Goal: Task Accomplishment & Management: Use online tool/utility

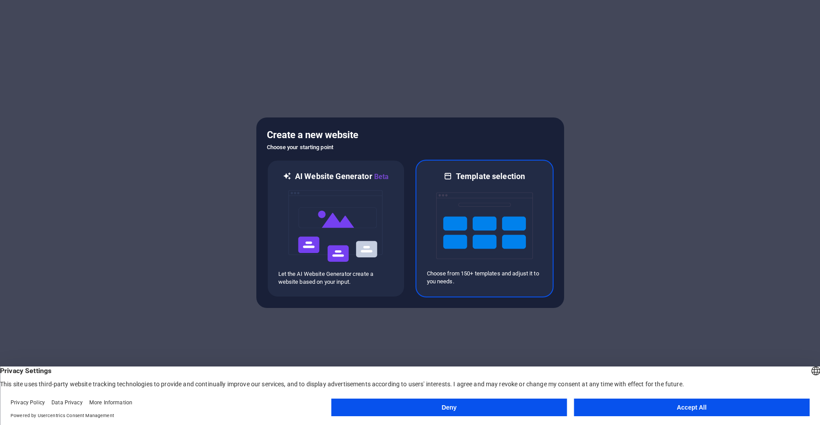
click at [486, 238] on img at bounding box center [484, 226] width 97 height 88
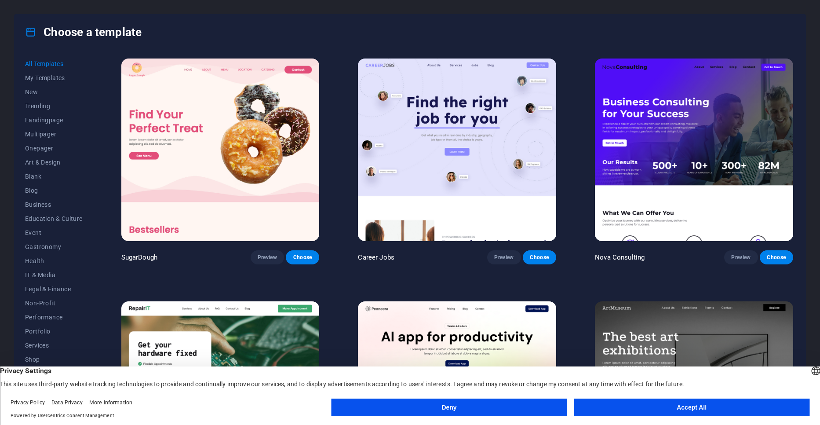
click at [695, 408] on button "Accept All" at bounding box center [692, 407] width 236 height 18
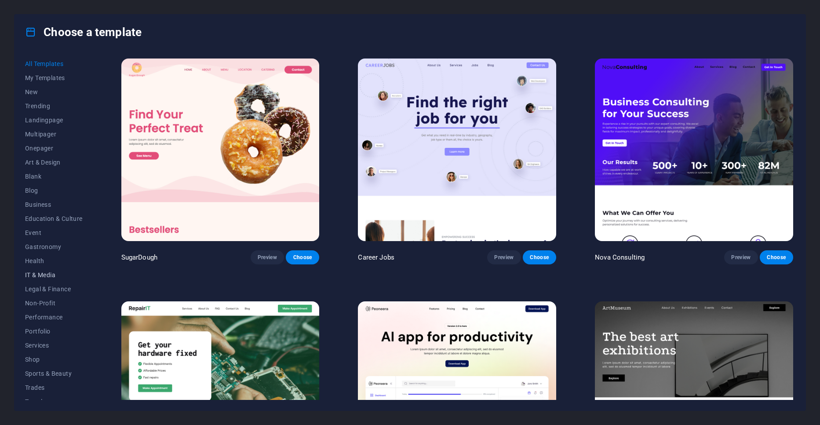
click at [37, 276] on span "IT & Media" at bounding box center [54, 274] width 58 height 7
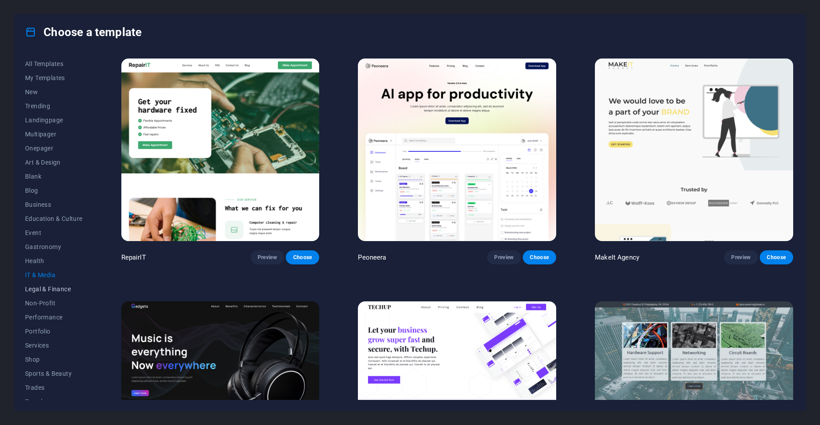
click at [33, 295] on button "Legal & Finance" at bounding box center [54, 289] width 58 height 14
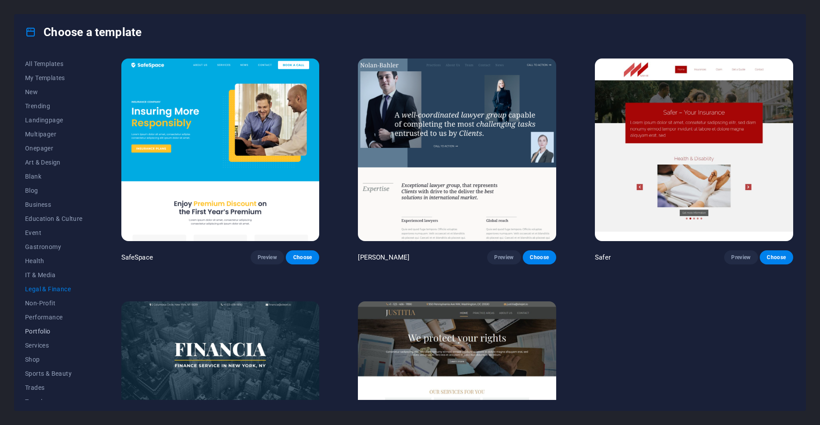
click at [43, 333] on span "Portfolio" at bounding box center [54, 330] width 58 height 7
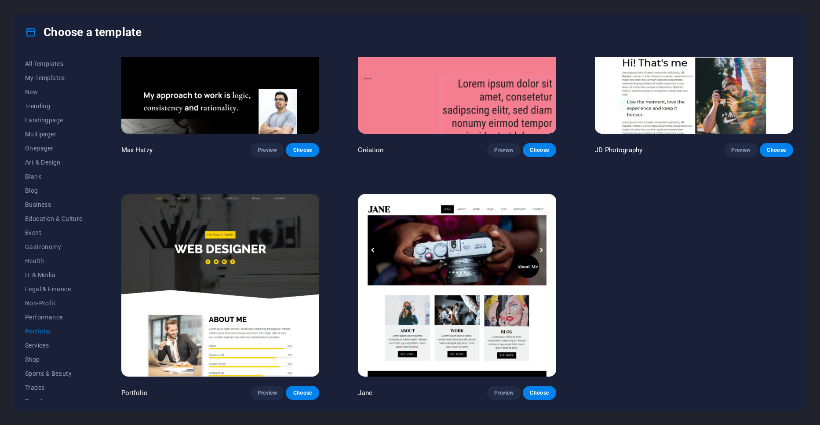
scroll to position [351, 0]
click at [44, 279] on button "IT & Media" at bounding box center [54, 275] width 58 height 14
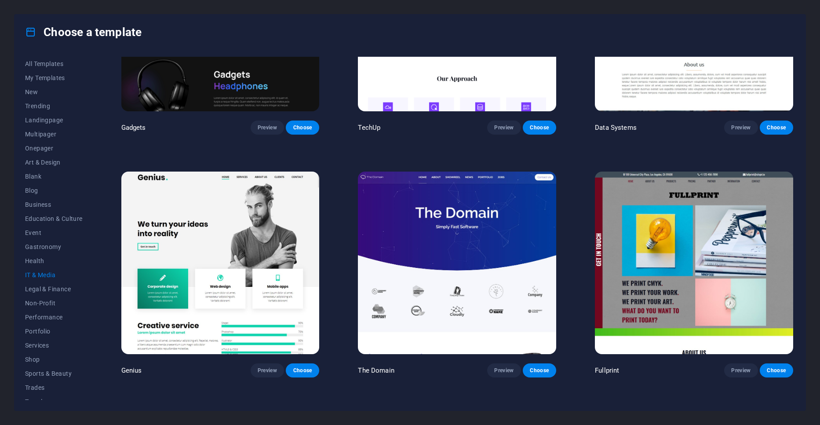
scroll to position [370, 0]
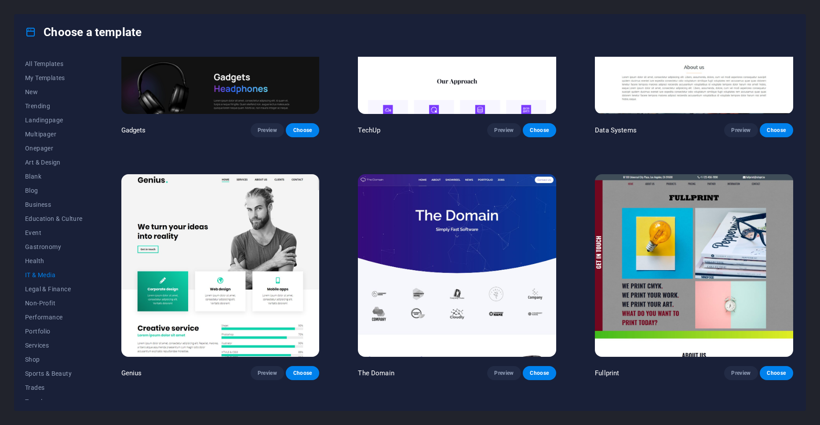
click at [236, 239] on img at bounding box center [220, 265] width 198 height 182
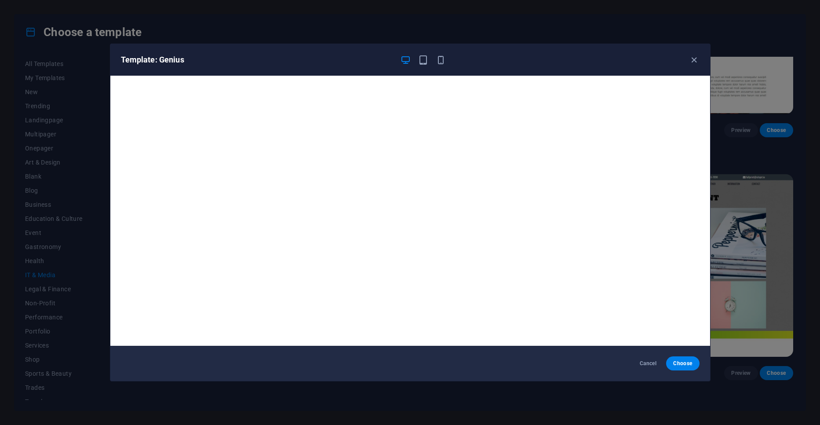
scroll to position [0, 0]
click at [691, 64] on icon "button" at bounding box center [694, 60] width 10 height 10
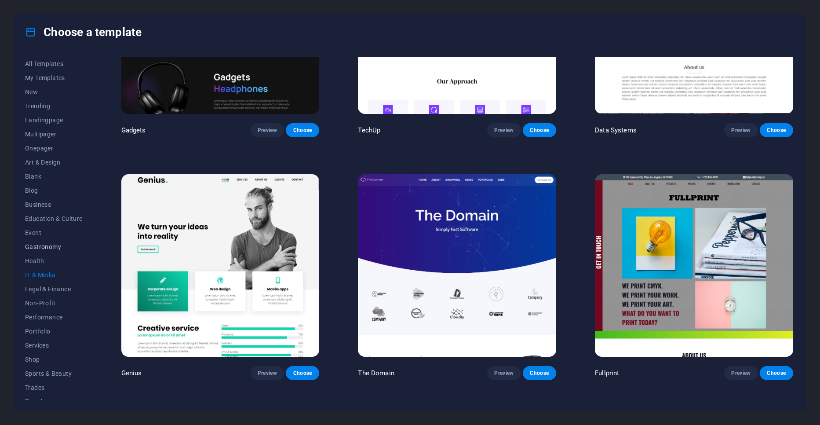
scroll to position [23, 0]
click at [40, 327] on button "Services" at bounding box center [54, 322] width 58 height 14
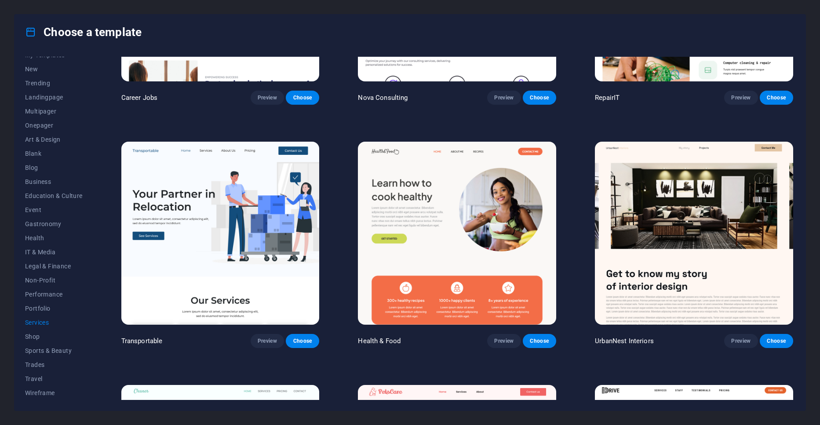
scroll to position [179, 0]
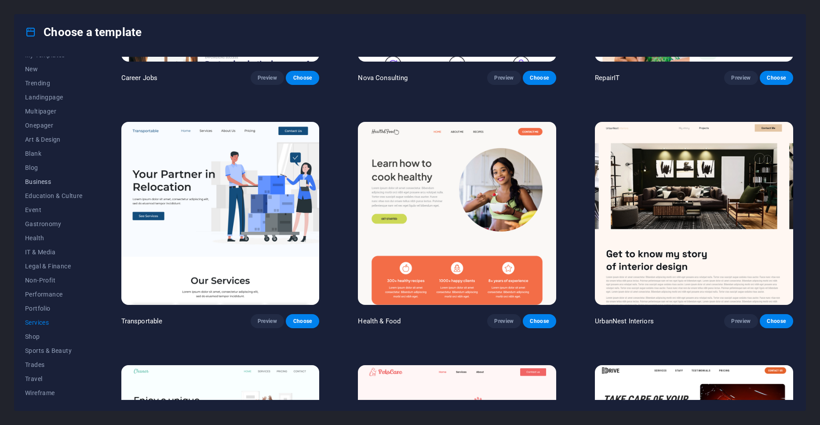
click at [37, 183] on span "Business" at bounding box center [54, 181] width 58 height 7
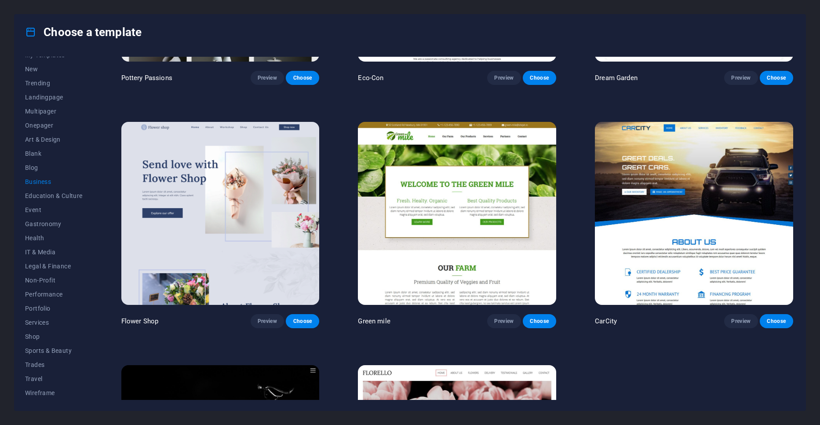
scroll to position [224, 0]
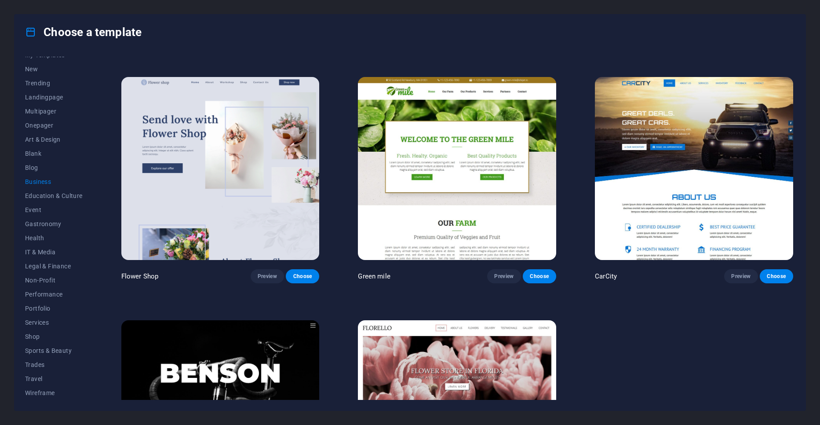
click at [679, 168] on img at bounding box center [694, 168] width 198 height 182
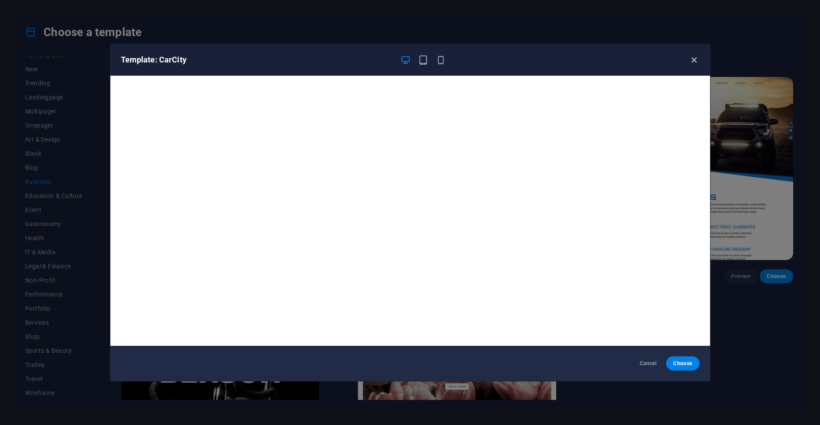
click at [694, 62] on icon "button" at bounding box center [694, 60] width 10 height 10
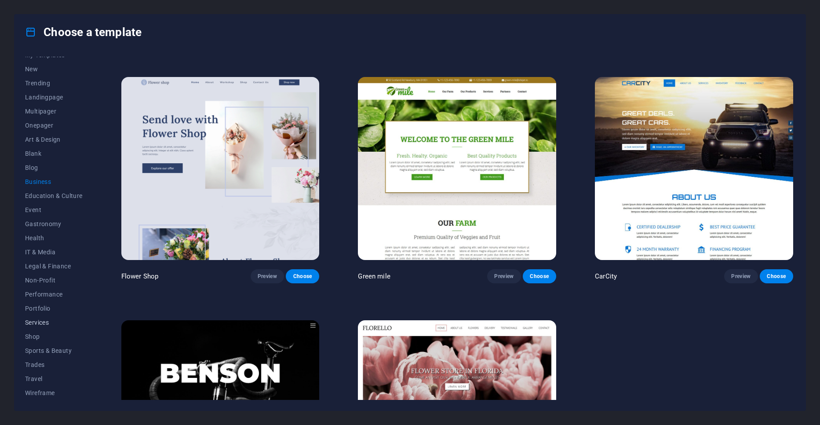
click at [41, 318] on button "Services" at bounding box center [54, 322] width 58 height 14
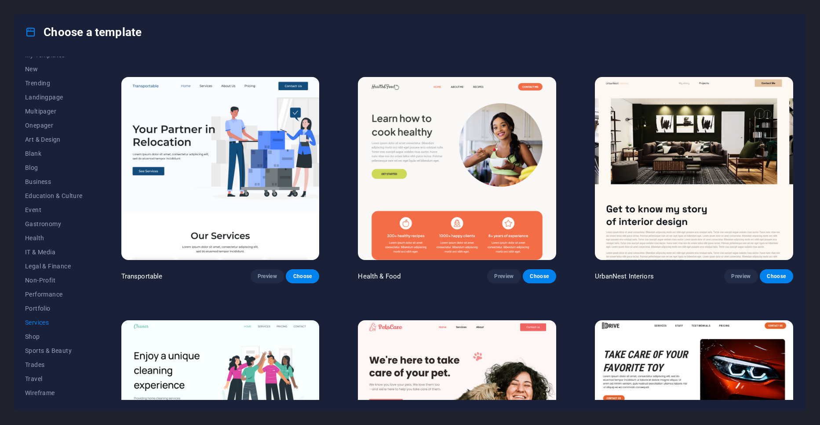
scroll to position [225, 0]
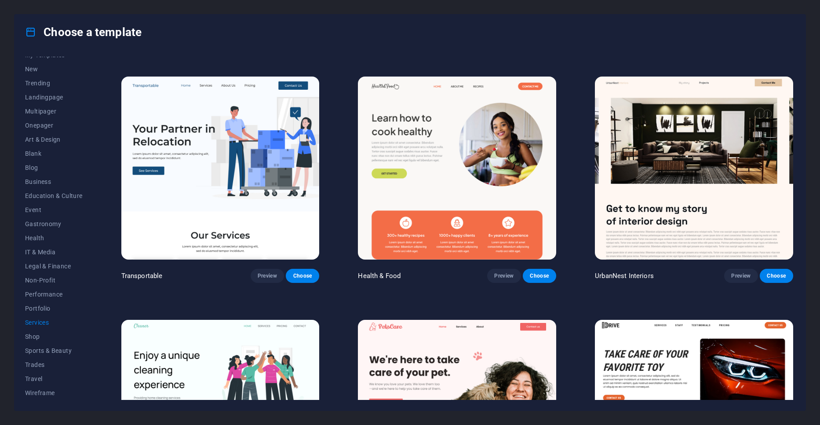
click at [271, 166] on img at bounding box center [220, 167] width 198 height 182
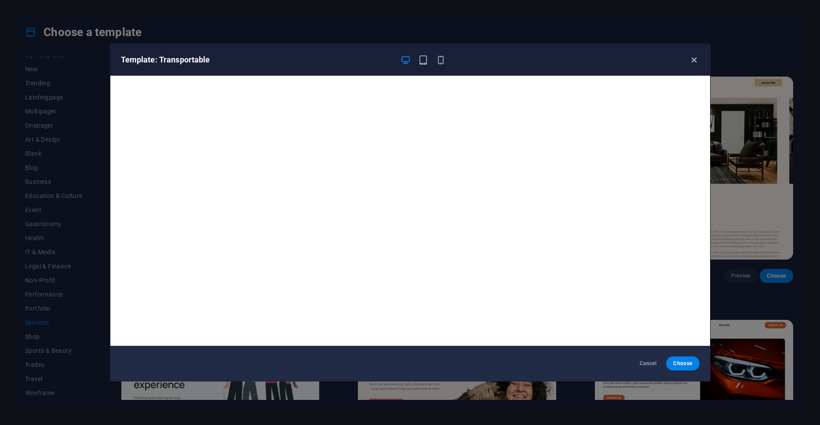
click at [698, 61] on icon "button" at bounding box center [694, 60] width 10 height 10
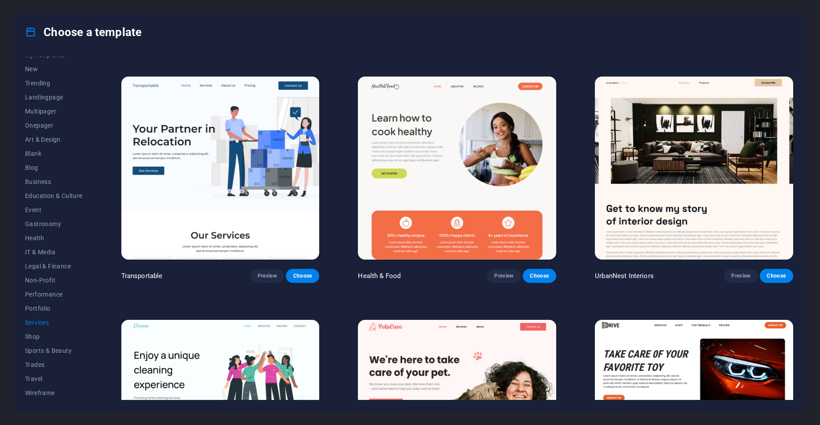
click at [499, 148] on img at bounding box center [457, 167] width 198 height 182
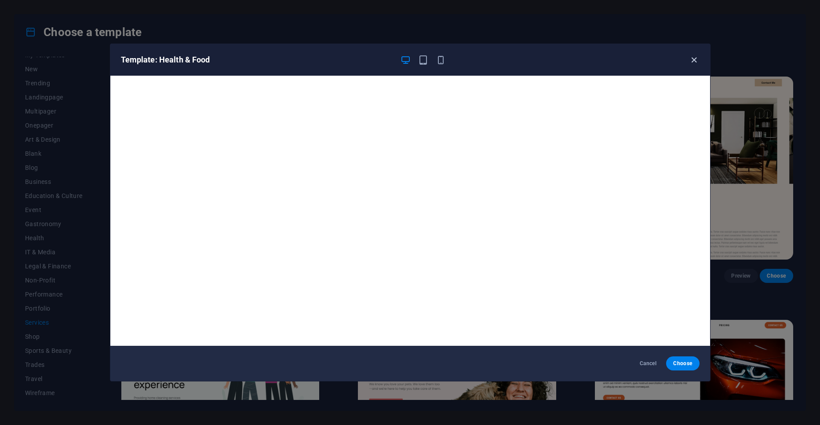
click at [694, 62] on icon "button" at bounding box center [694, 60] width 10 height 10
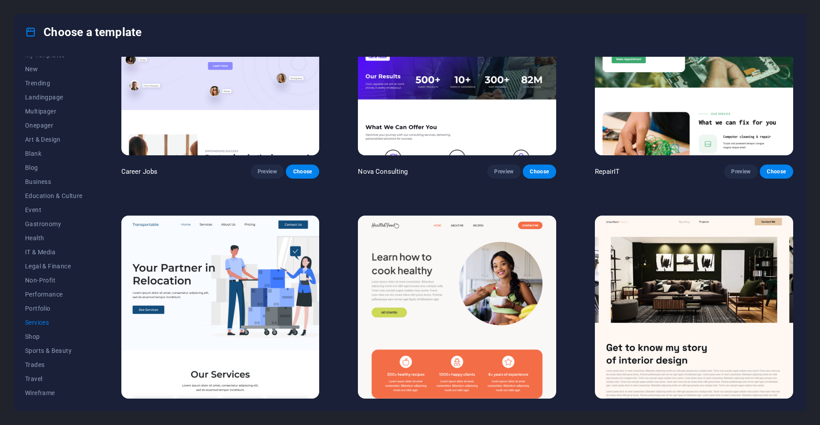
scroll to position [0, 0]
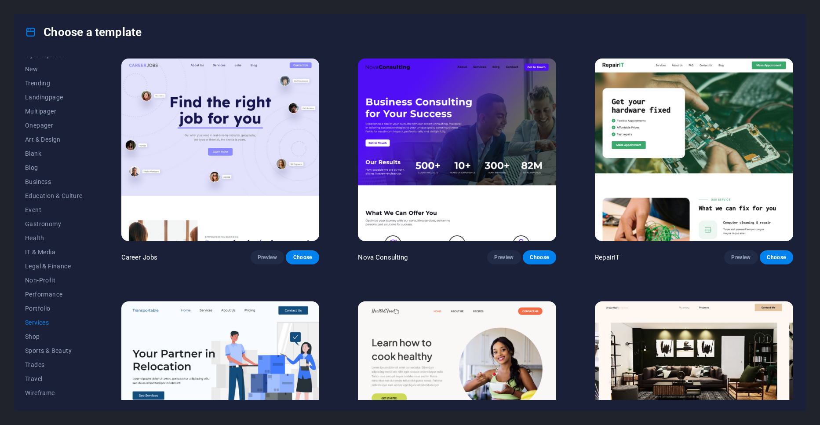
click at [721, 135] on img at bounding box center [694, 149] width 198 height 182
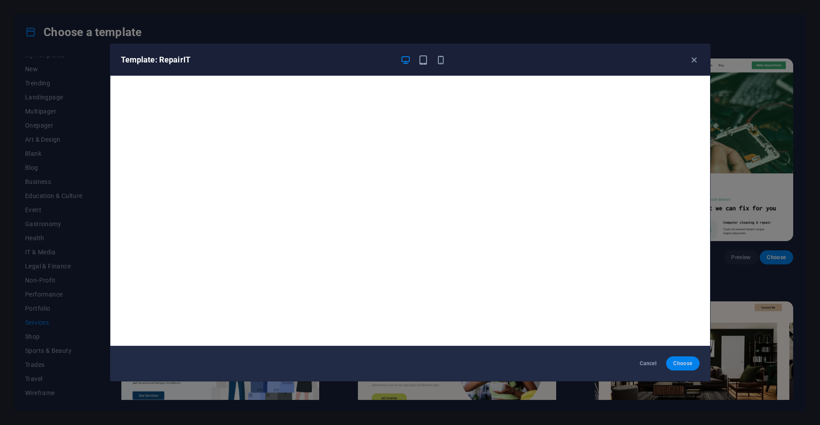
click at [682, 358] on button "Choose" at bounding box center [682, 363] width 33 height 14
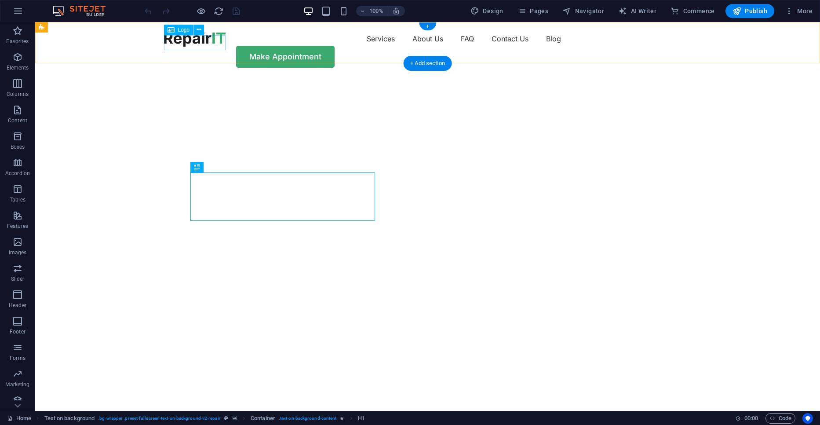
click at [201, 45] on div at bounding box center [195, 39] width 62 height 15
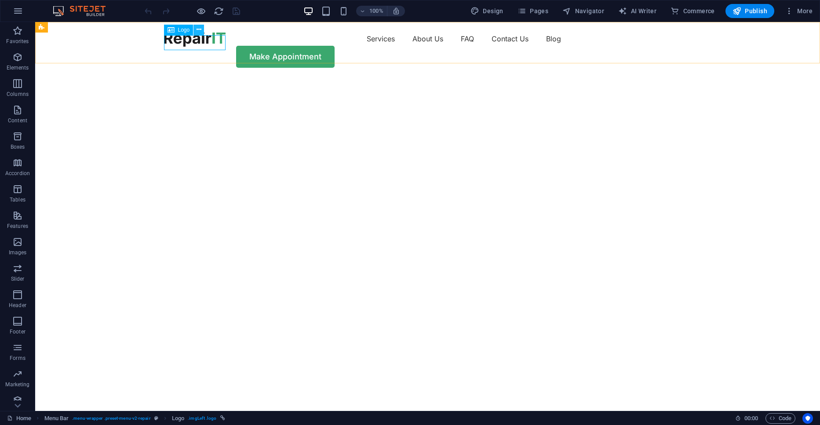
click at [200, 30] on icon at bounding box center [198, 29] width 5 height 9
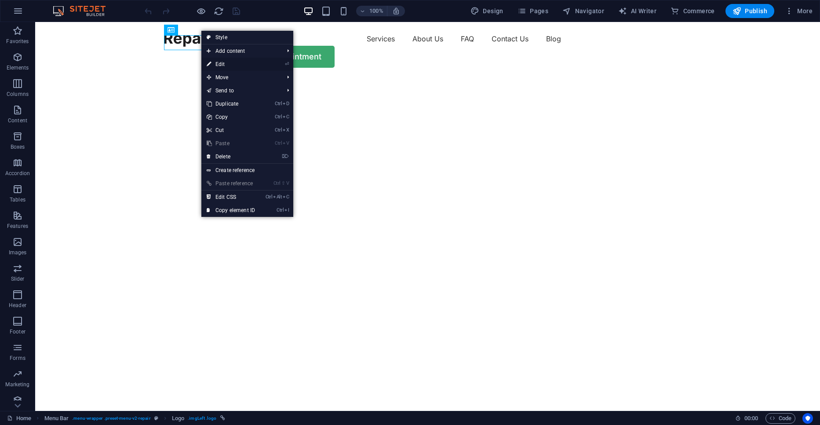
click at [255, 65] on link "⏎ Edit" at bounding box center [230, 64] width 59 height 13
select select "px"
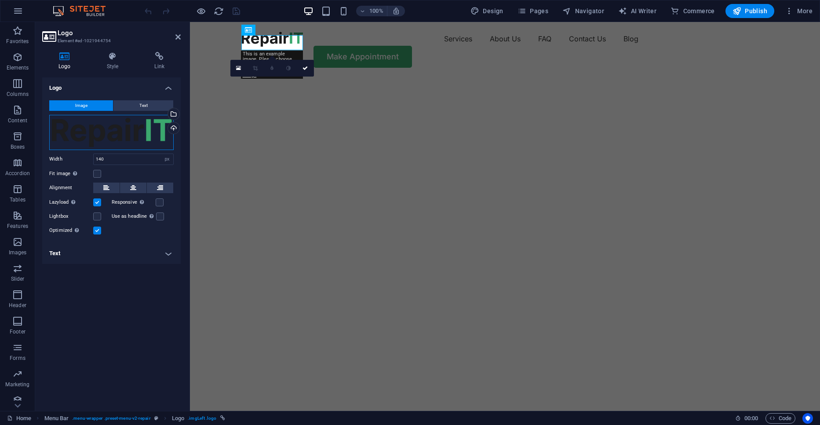
click at [155, 135] on div "Drag files here, click to choose files or select files from Files or our free s…" at bounding box center [111, 132] width 124 height 35
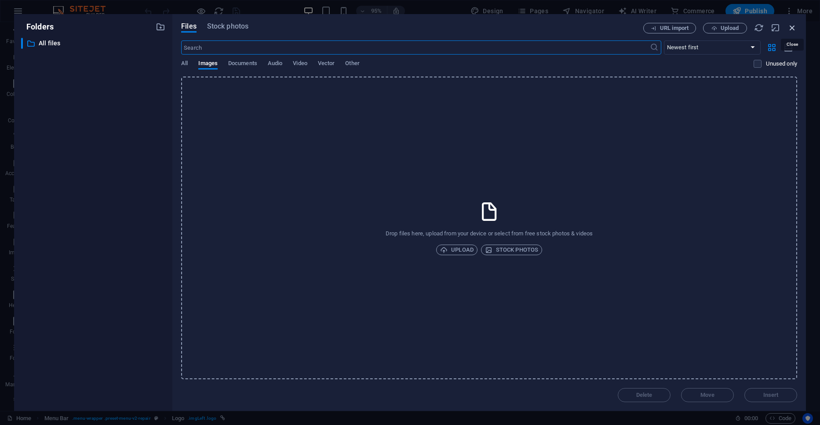
click at [787, 28] on icon "button" at bounding box center [792, 28] width 10 height 10
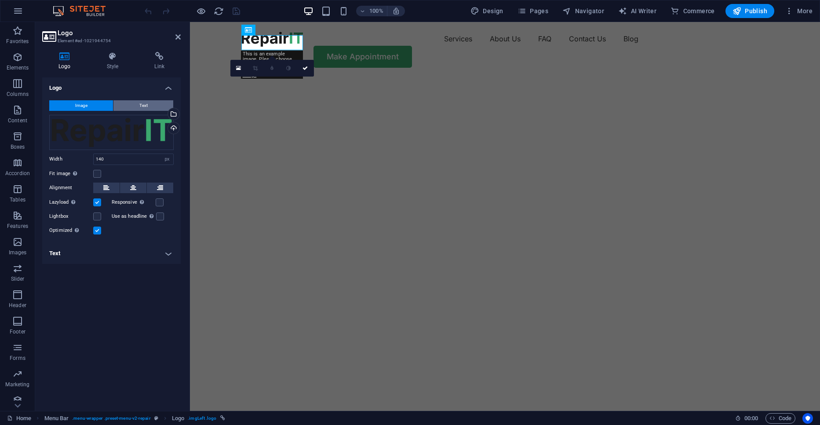
click at [127, 105] on button "Text" at bounding box center [143, 105] width 60 height 11
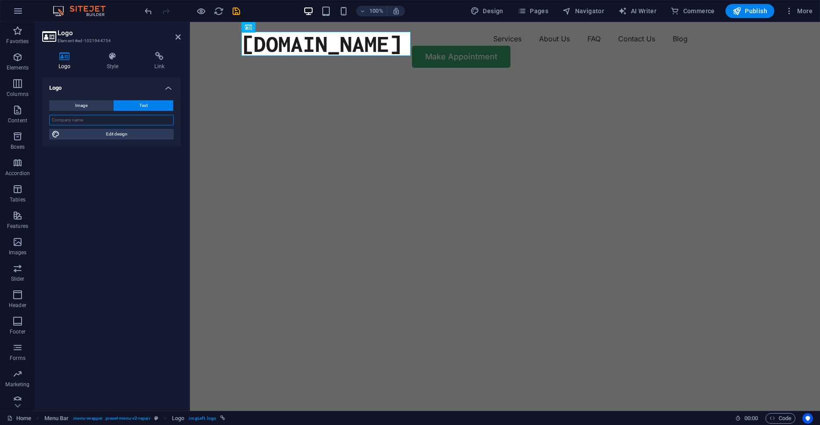
click at [84, 123] on input "text" at bounding box center [111, 120] width 124 height 11
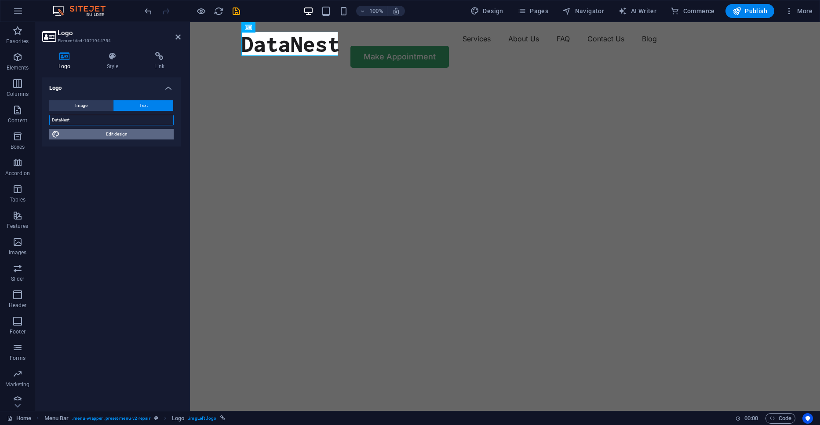
type input "DataNest"
click at [107, 137] on span "Edit design" at bounding box center [116, 134] width 109 height 11
select select "px"
select select "400"
select select "px"
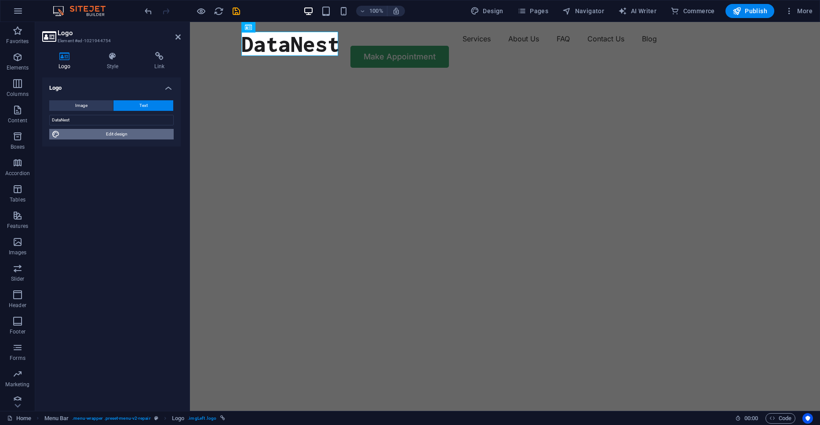
select select "px"
select select "800"
select select "px"
select select "rem"
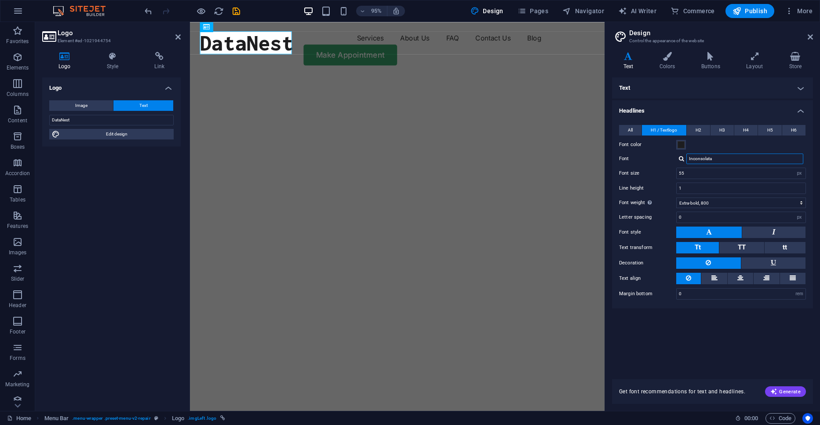
click at [723, 157] on input "Inconsolata" at bounding box center [744, 158] width 117 height 11
click at [680, 157] on div at bounding box center [681, 159] width 5 height 6
click at [717, 177] on div "Inter" at bounding box center [746, 181] width 116 height 9
type input "Inter"
click at [775, 232] on button at bounding box center [773, 231] width 63 height 11
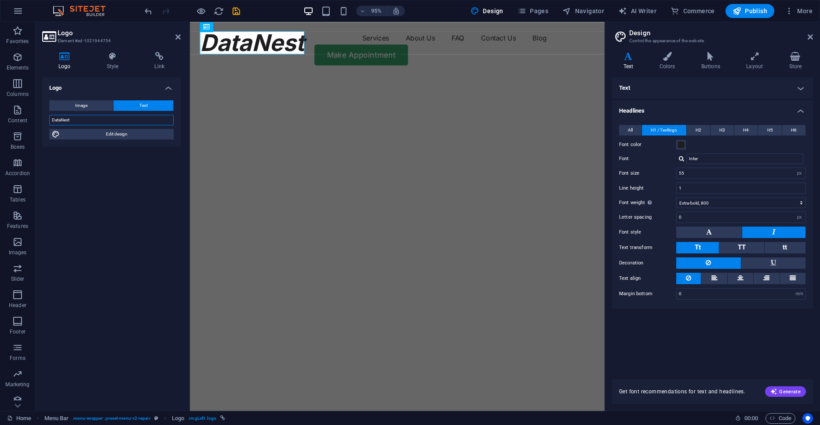
click at [86, 118] on input "DataNest" at bounding box center [111, 120] width 124 height 11
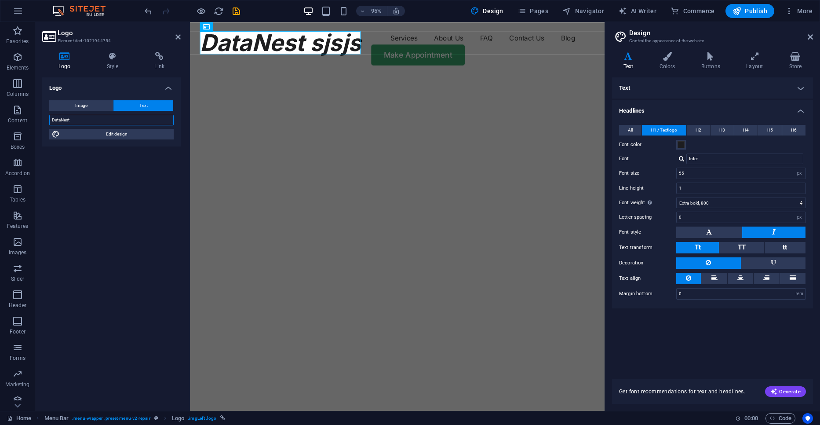
type input "DataNest"
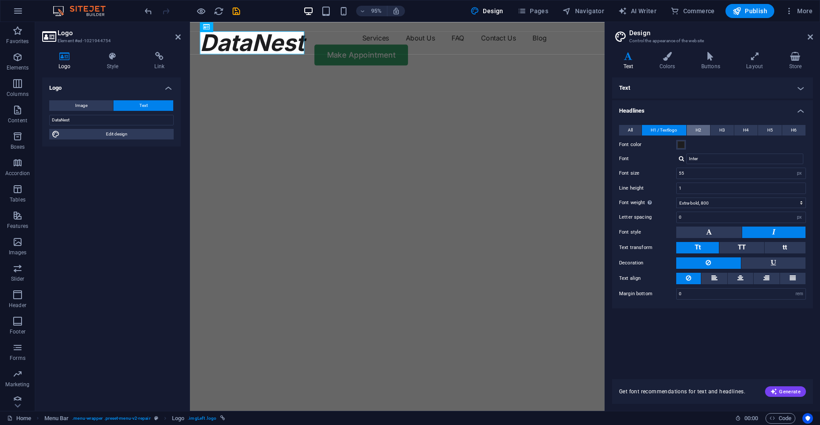
click at [698, 135] on span "H2" at bounding box center [698, 130] width 6 height 11
click at [677, 128] on span "H1 / Textlogo" at bounding box center [664, 130] width 26 height 11
click at [725, 159] on input "Inter" at bounding box center [744, 158] width 117 height 11
click at [681, 160] on div at bounding box center [681, 159] width 5 height 6
click at [709, 195] on div "Manage fonts →" at bounding box center [746, 193] width 116 height 11
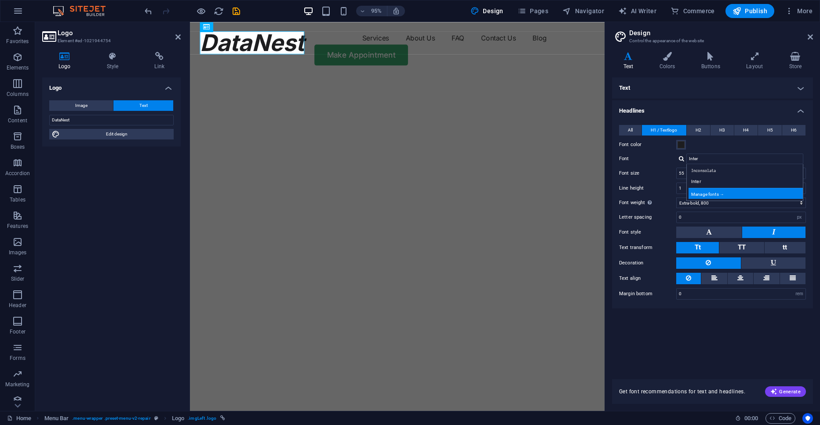
select select "popularity"
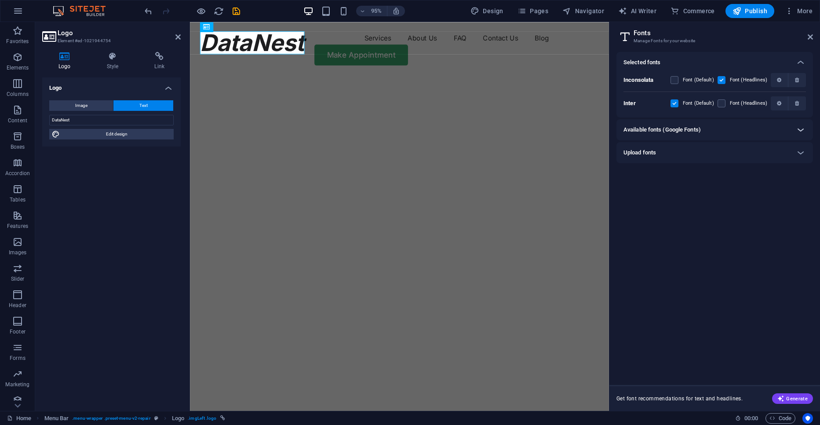
click at [798, 129] on icon at bounding box center [800, 129] width 11 height 11
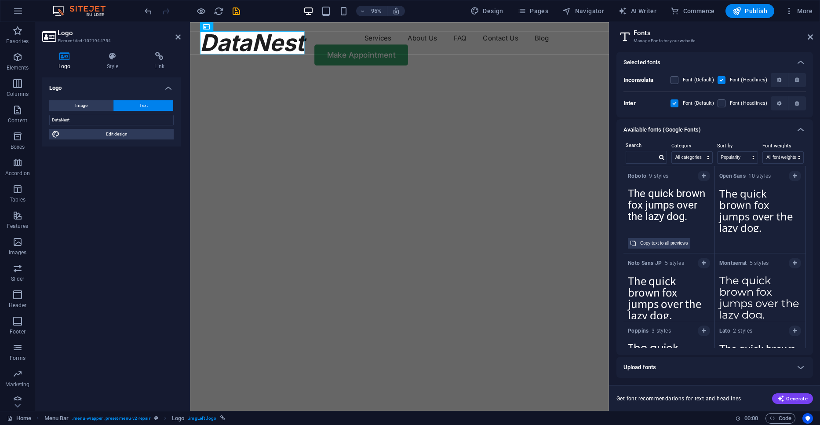
click at [671, 203] on textarea "The quick brown fox jumps over the lazy dog." at bounding box center [668, 207] width 91 height 48
click at [703, 173] on icon "button" at bounding box center [704, 175] width 4 height 5
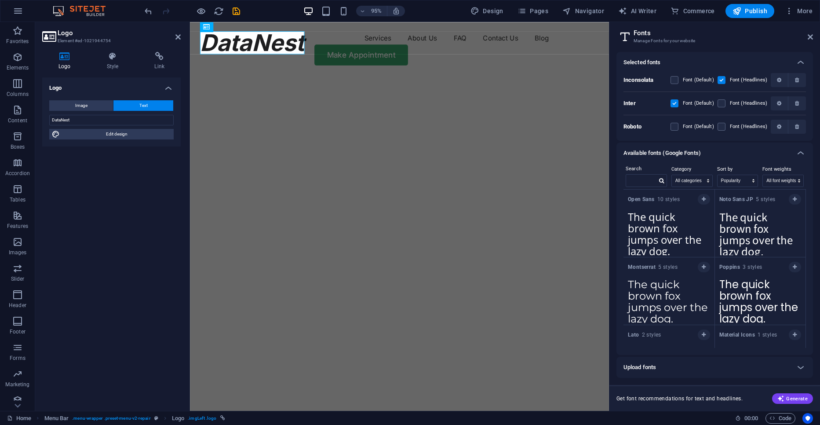
click at [676, 102] on label at bounding box center [674, 103] width 8 height 8
click at [0, 0] on input "checkbox" at bounding box center [0, 0] width 0 height 0
click at [677, 131] on div "Font (Default)" at bounding box center [692, 126] width 44 height 11
click at [678, 127] on label at bounding box center [674, 127] width 8 height 8
click at [0, 0] on input "checkbox" at bounding box center [0, 0] width 0 height 0
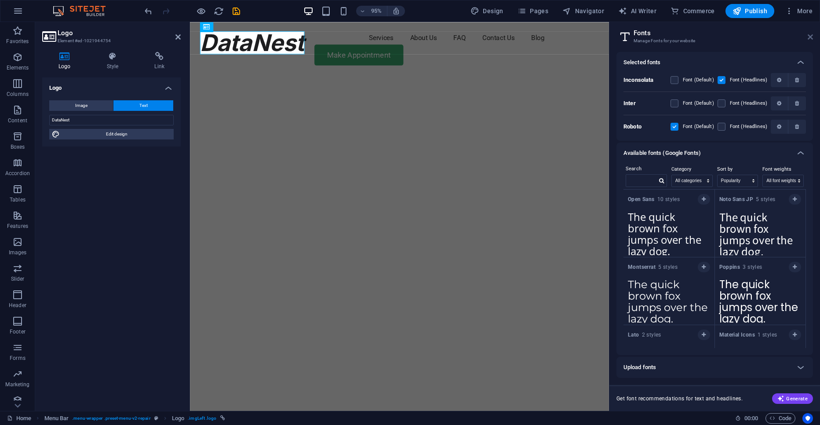
click at [808, 37] on icon at bounding box center [810, 36] width 5 height 7
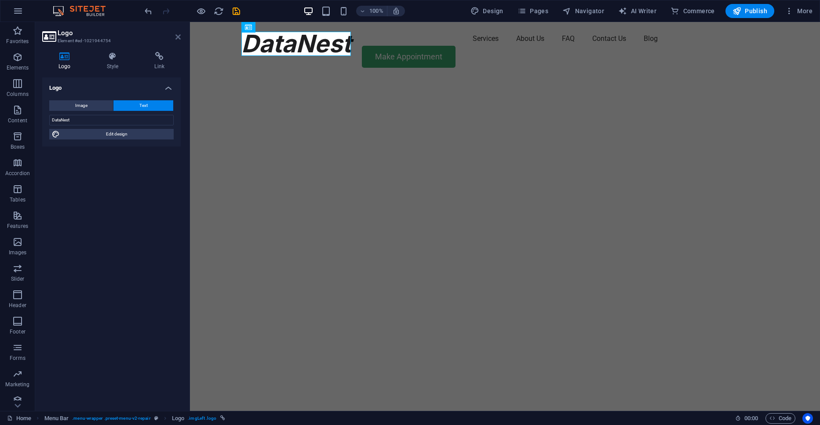
click at [177, 37] on icon at bounding box center [177, 36] width 5 height 7
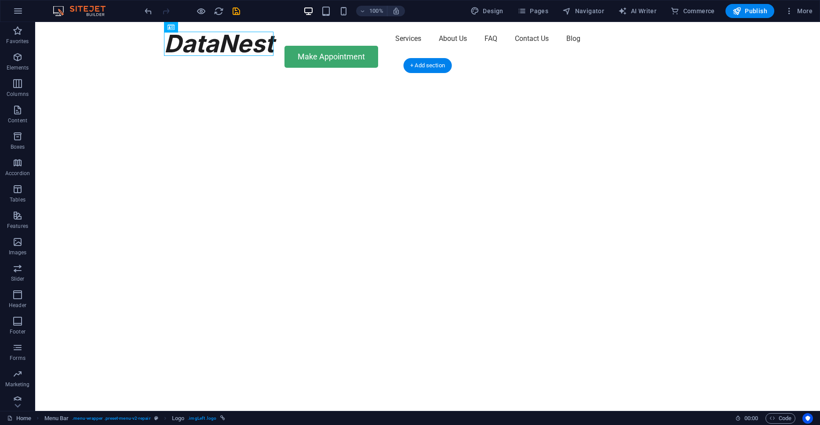
click at [509, 77] on img "1/2" at bounding box center [427, 77] width 785 height 0
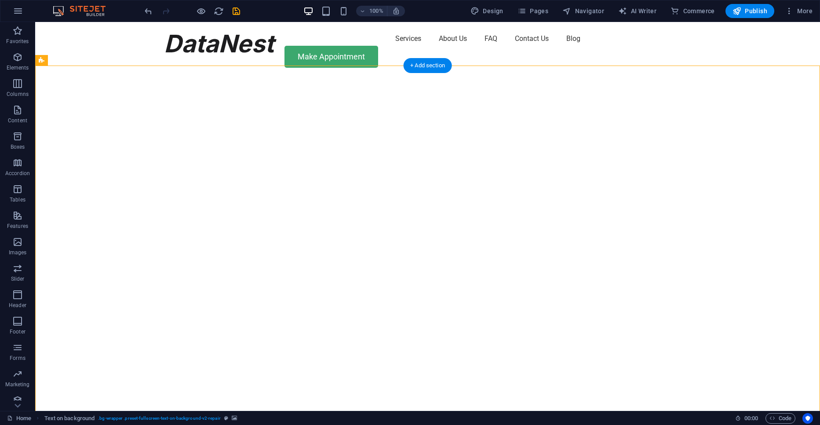
click at [503, 77] on img "1/2" at bounding box center [427, 77] width 785 height 0
select select "vh"
select select "fade"
select select "ms"
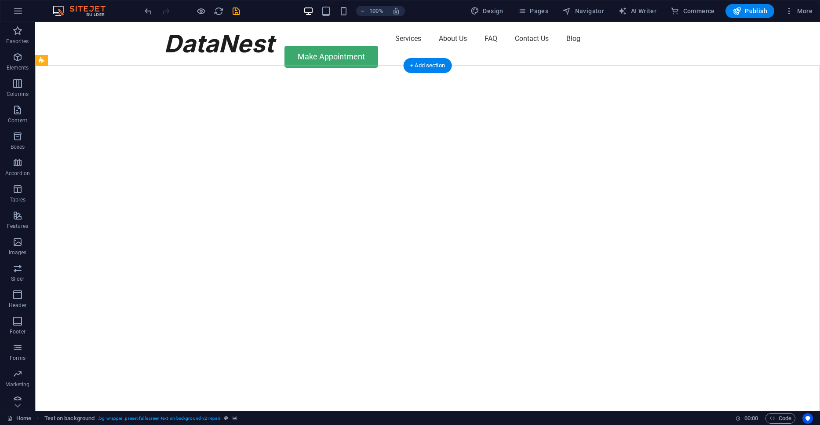
select select "s"
select select "progressive"
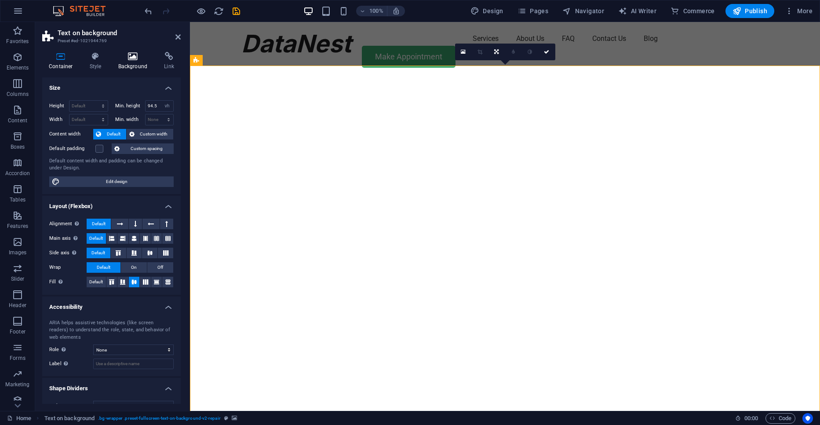
click at [122, 62] on h4 "Background" at bounding box center [135, 61] width 46 height 18
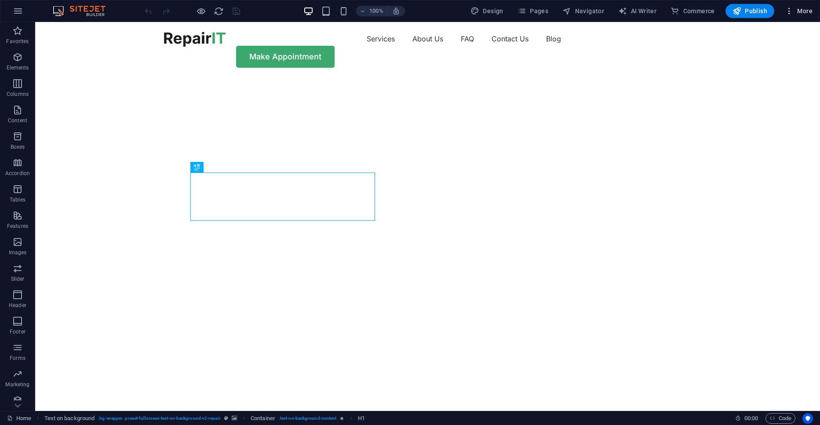
click at [790, 16] on button "More" at bounding box center [798, 11] width 35 height 14
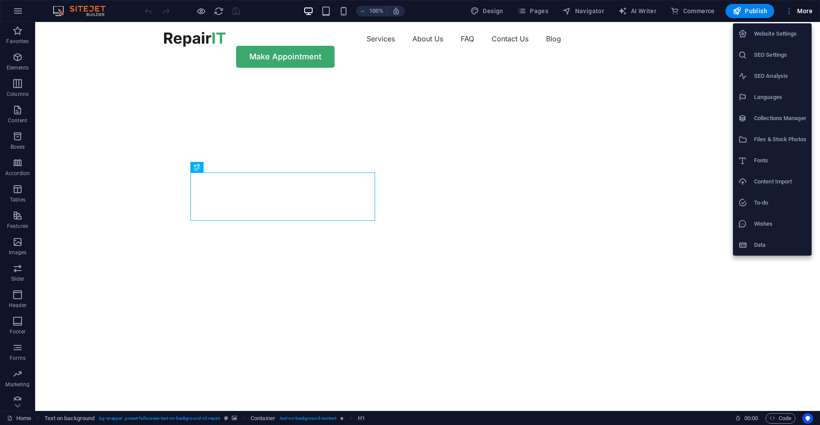
click at [656, 163] on div at bounding box center [410, 212] width 820 height 425
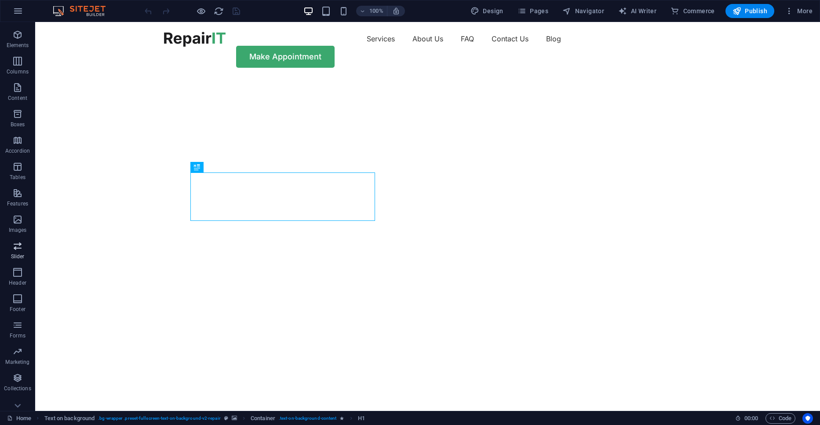
scroll to position [33, 0]
click at [750, 11] on span "Publish" at bounding box center [749, 11] width 35 height 9
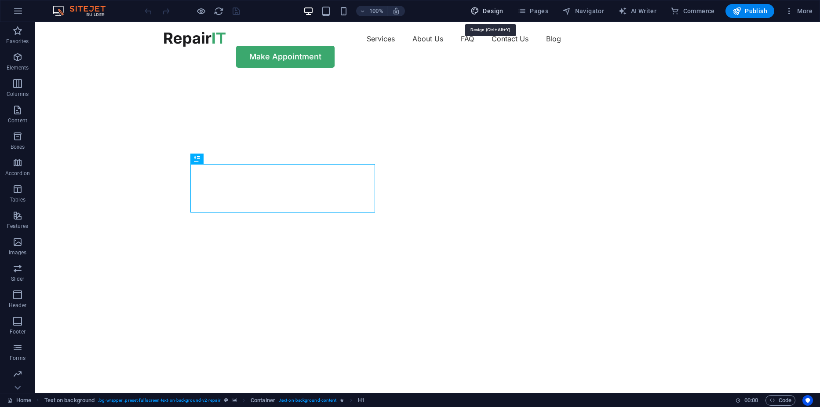
click at [490, 15] on button "Design" at bounding box center [487, 11] width 40 height 14
select select "px"
select select "400"
select select "px"
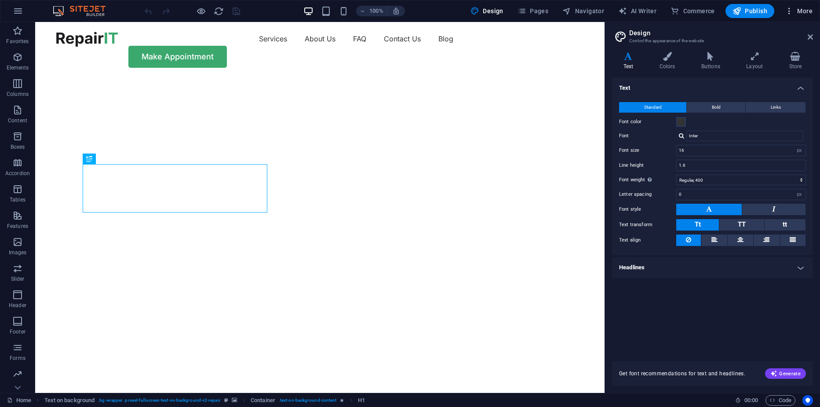
click at [787, 15] on icon "button" at bounding box center [789, 11] width 9 height 9
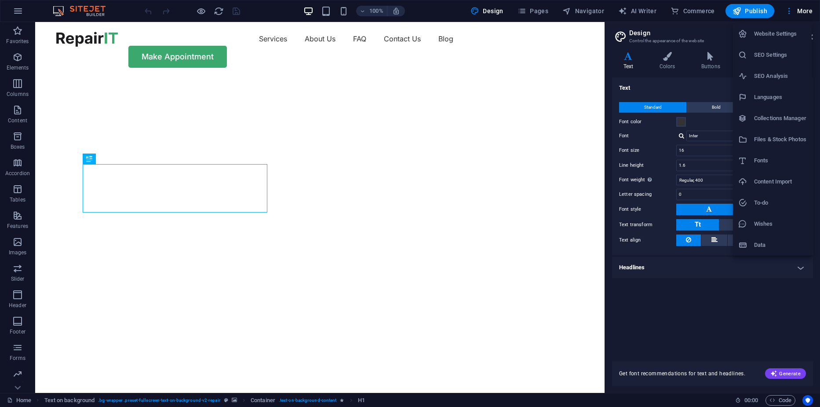
click at [770, 39] on li "Website Settings" at bounding box center [772, 33] width 79 height 21
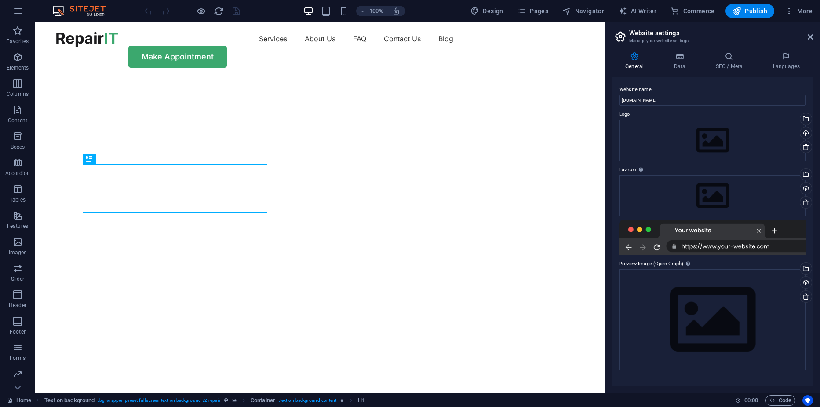
click at [813, 39] on aside "Website settings Manage your website settings General Data SEO / Meta Languages…" at bounding box center [711, 207] width 215 height 371
click at [810, 36] on icon at bounding box center [810, 36] width 5 height 7
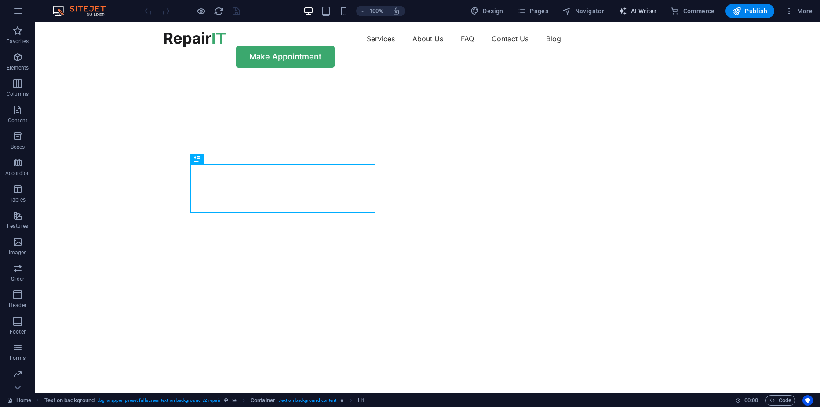
click at [632, 11] on span "AI Writer" at bounding box center [637, 11] width 38 height 9
select select "English"
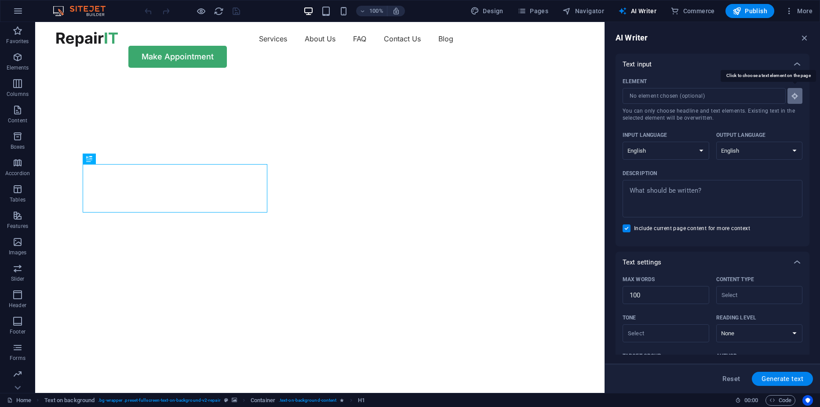
click at [800, 94] on button "Element ​ You can only choose headline and text elements. Existing text in the …" at bounding box center [794, 96] width 15 height 16
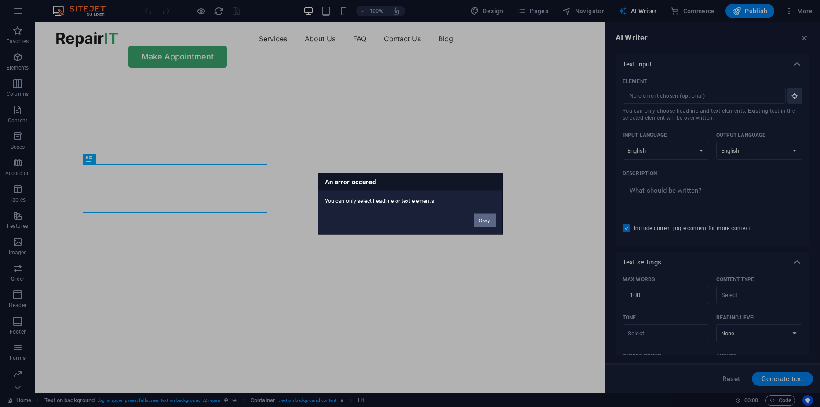
click at [495, 222] on button "Okay" at bounding box center [484, 219] width 22 height 13
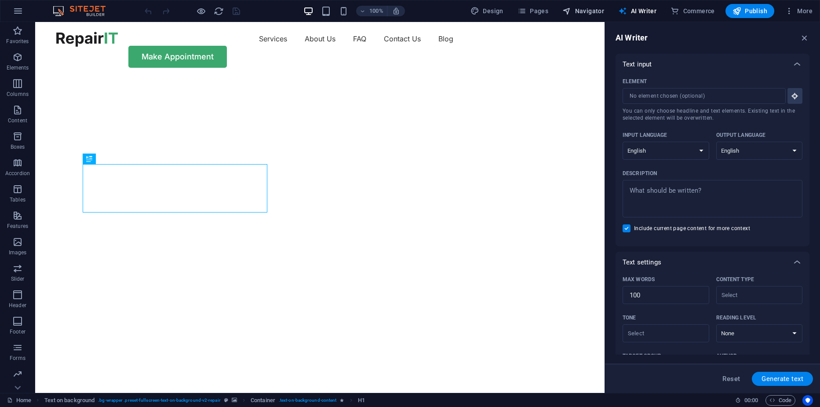
click at [587, 15] on span "Navigator" at bounding box center [583, 11] width 42 height 9
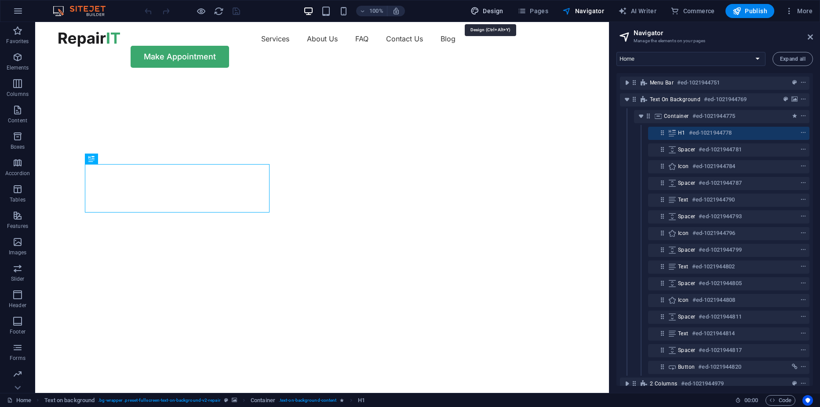
click at [491, 11] on span "Design" at bounding box center [486, 11] width 33 height 9
select select "px"
select select "400"
select select "px"
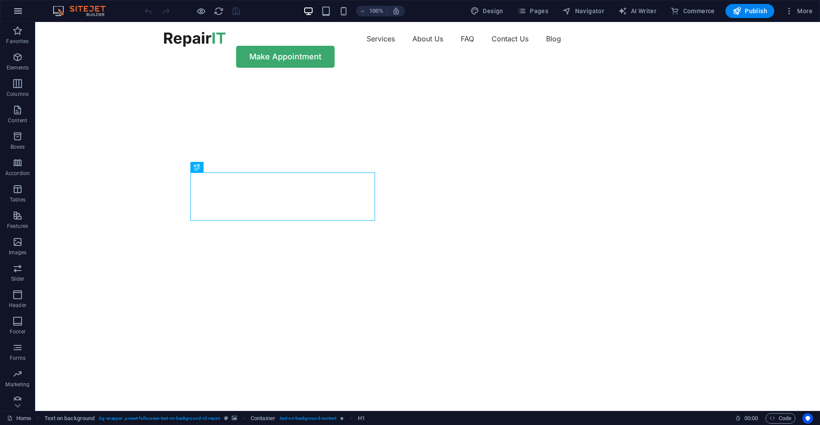
click at [18, 12] on icon "button" at bounding box center [18, 11] width 11 height 11
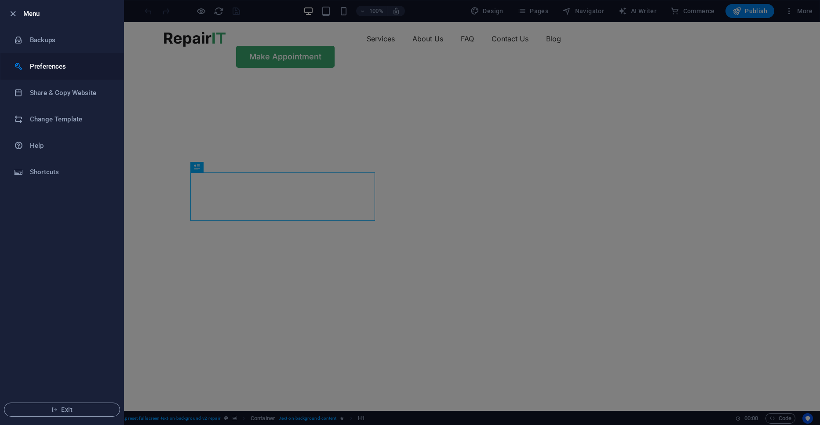
click at [62, 65] on h6 "Preferences" at bounding box center [70, 66] width 81 height 11
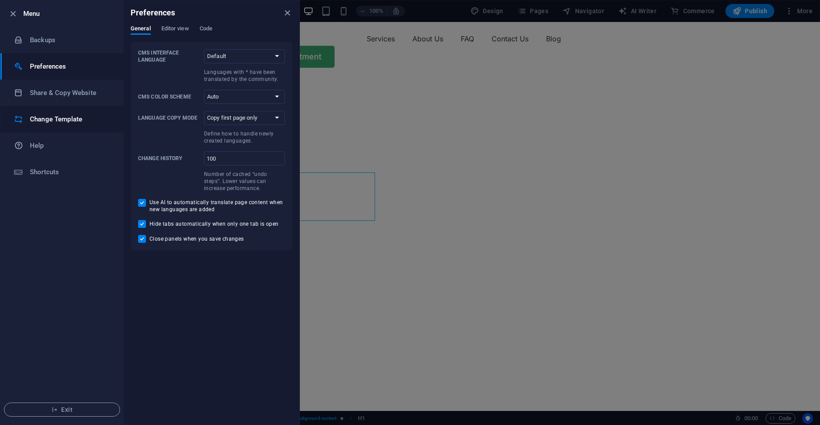
click at [55, 121] on h6 "Change Template" at bounding box center [70, 119] width 81 height 11
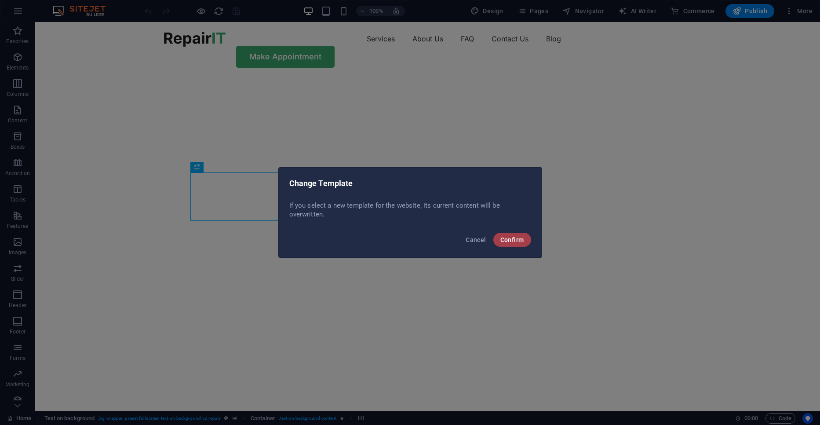
click at [504, 239] on span "Confirm" at bounding box center [512, 239] width 24 height 7
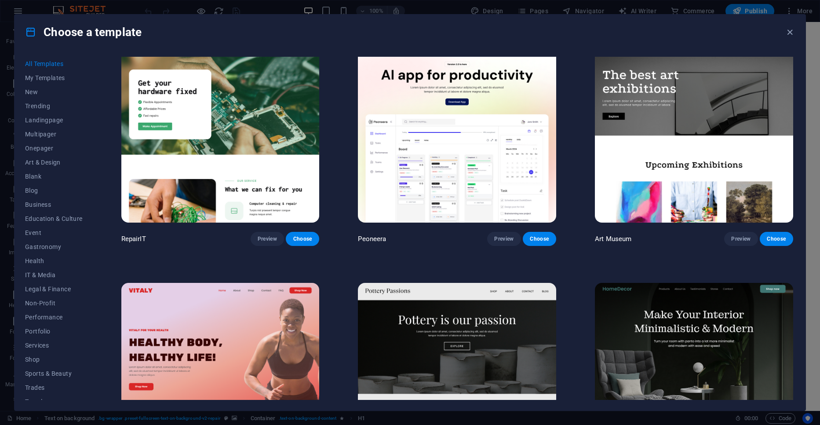
scroll to position [269, 0]
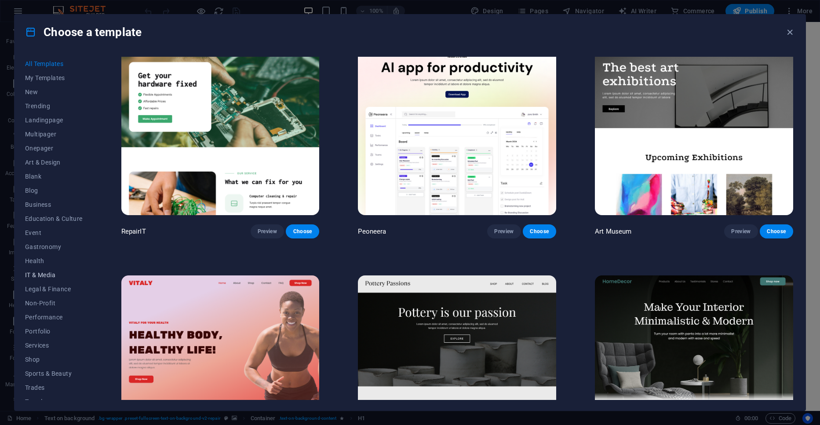
click at [38, 279] on button "IT & Media" at bounding box center [54, 275] width 58 height 14
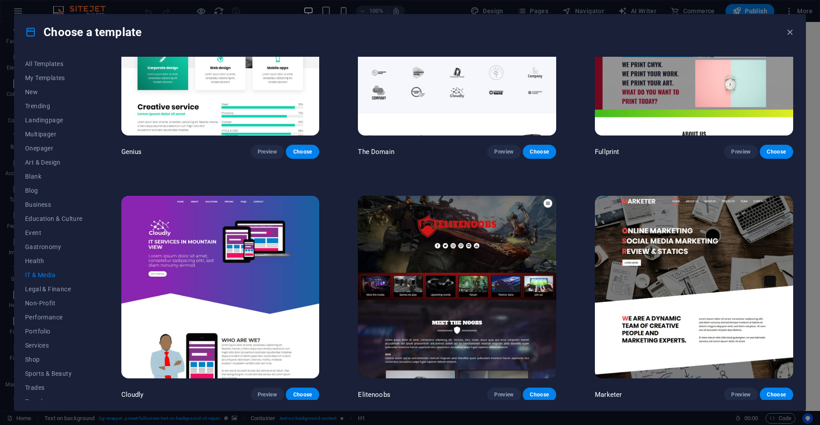
scroll to position [594, 0]
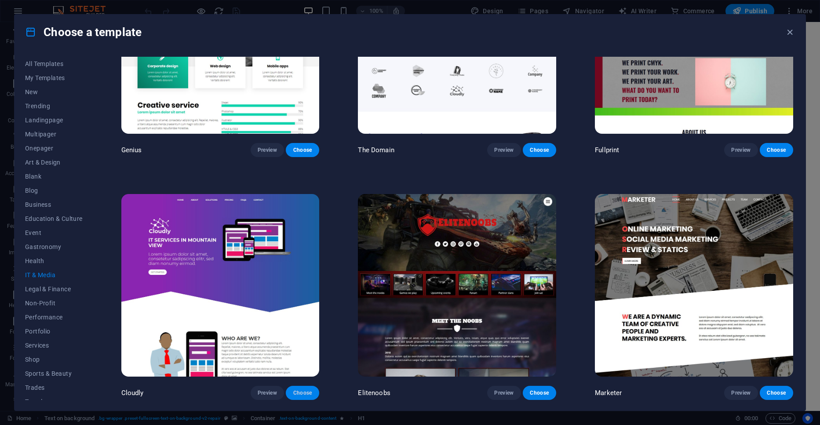
click at [305, 396] on span "Choose" at bounding box center [302, 392] width 19 height 7
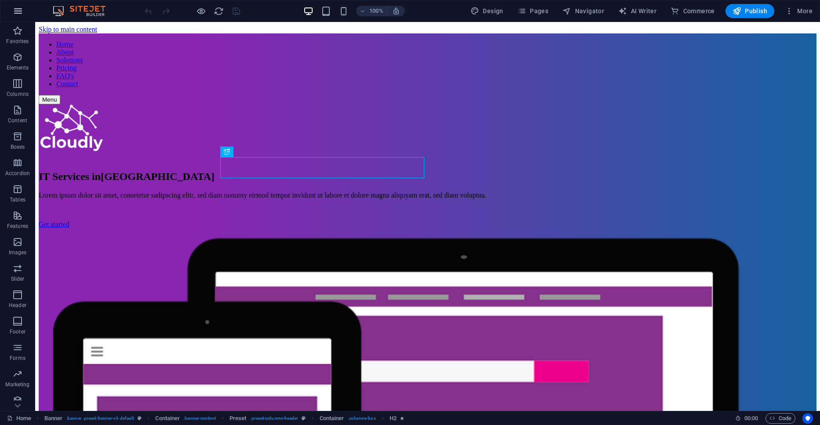
click at [24, 13] on button "button" at bounding box center [17, 10] width 21 height 21
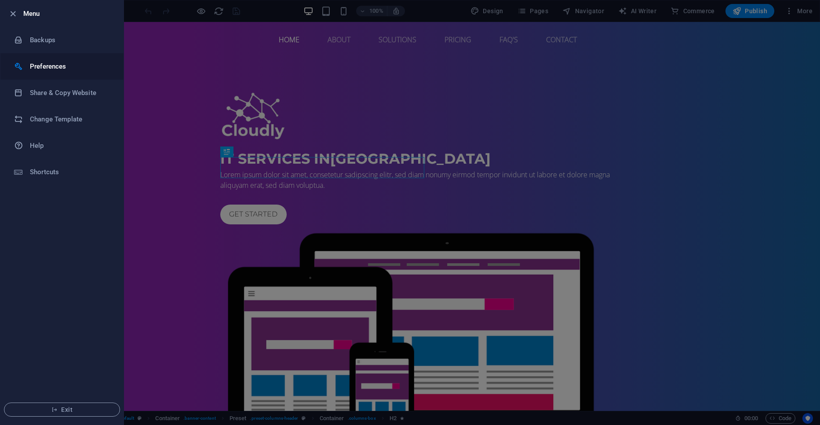
click at [56, 67] on h6 "Preferences" at bounding box center [70, 66] width 81 height 11
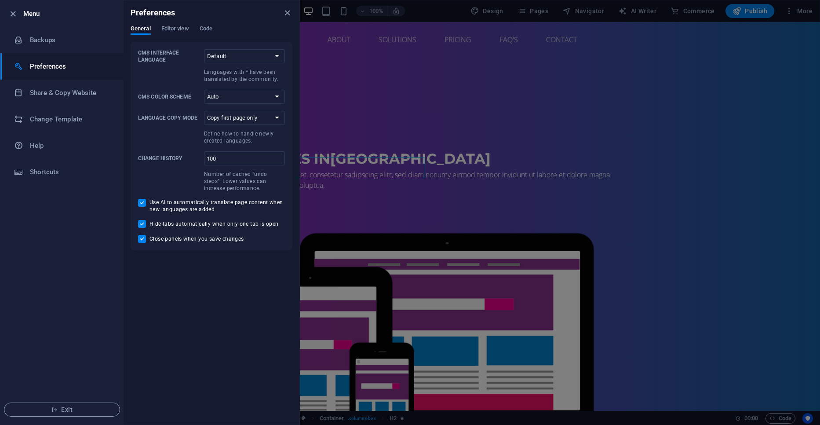
click at [395, 114] on div at bounding box center [410, 212] width 820 height 425
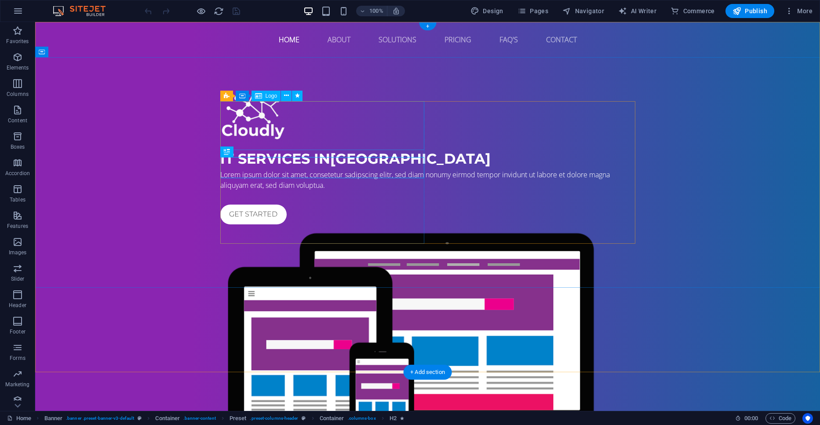
click at [284, 135] on div at bounding box center [427, 116] width 415 height 49
click at [262, 123] on div at bounding box center [427, 116] width 415 height 49
click at [279, 124] on div at bounding box center [427, 116] width 415 height 49
select select "px"
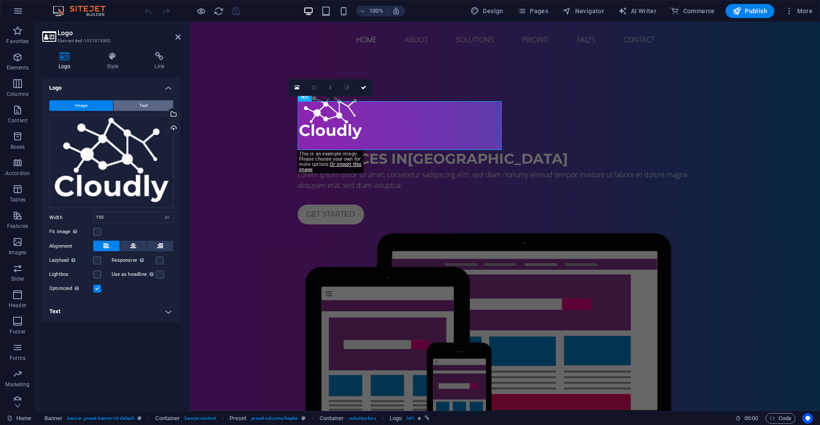
click at [127, 107] on button "Text" at bounding box center [143, 105] width 60 height 11
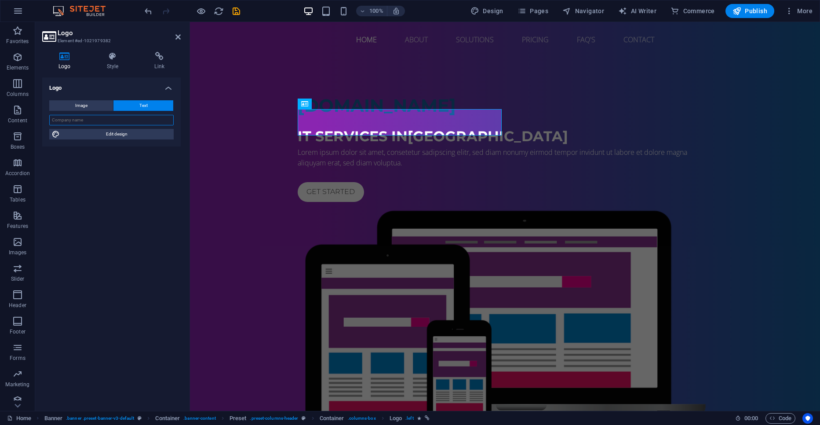
click at [102, 119] on input "text" at bounding box center [111, 120] width 124 height 11
type input "DataNest"
click at [115, 134] on span "Edit design" at bounding box center [116, 134] width 109 height 11
select select "px"
select select "400"
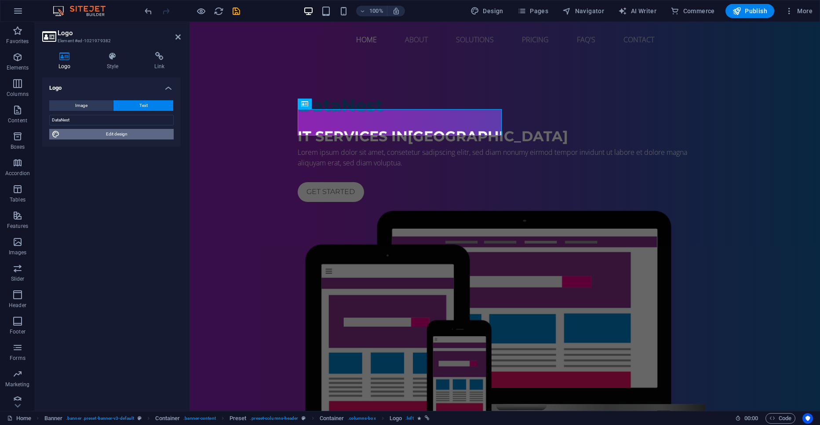
select select "px"
select select "700"
select select "px"
select select "rem"
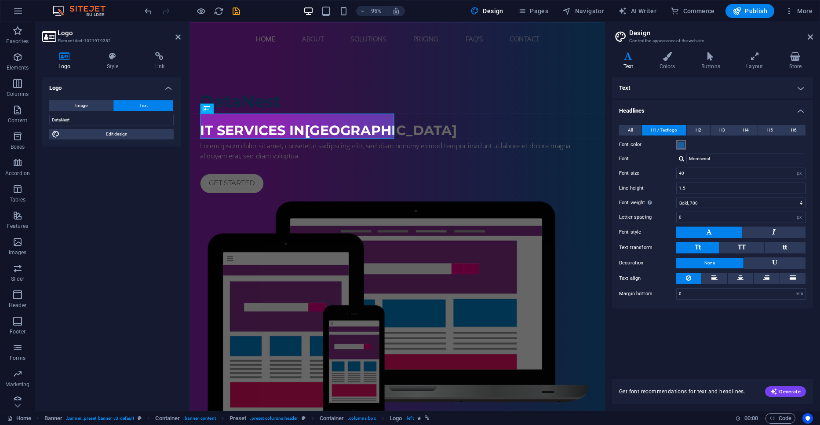
click at [683, 147] on span at bounding box center [680, 144] width 7 height 7
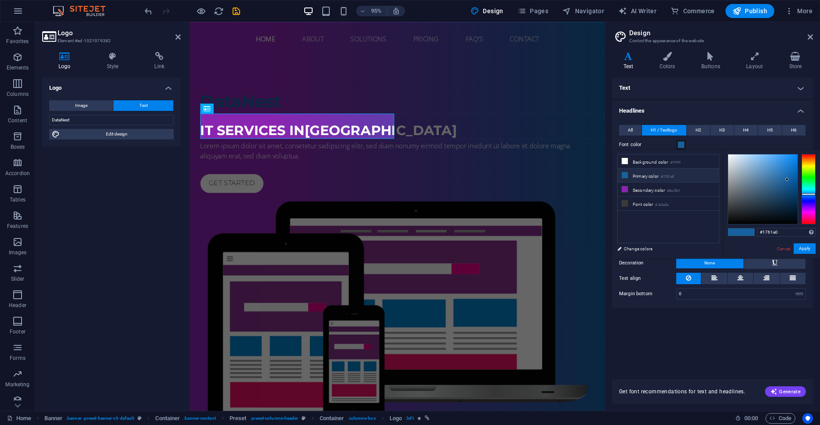
type input "#0f0f0f"
click at [729, 219] on div at bounding box center [762, 188] width 69 height 69
click at [753, 323] on div "Text Standard Bold Links Font color Font Open Sans Font size 16 rem px Line hei…" at bounding box center [712, 222] width 201 height 291
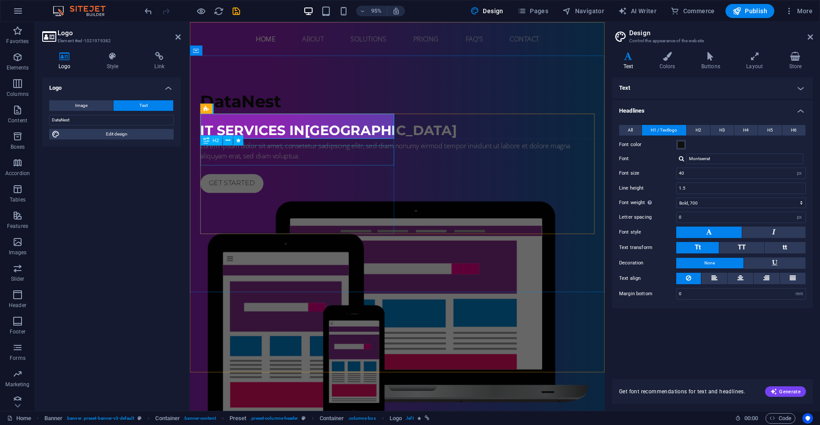
click at [307, 147] on div "IT Services in [GEOGRAPHIC_DATA]" at bounding box center [408, 136] width 415 height 21
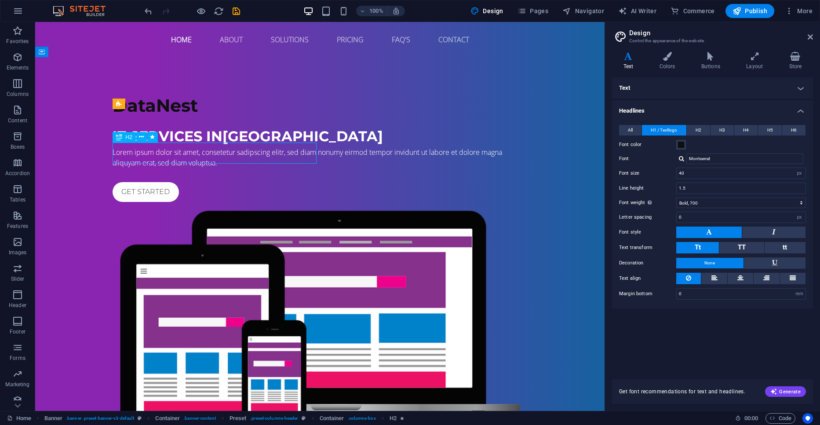
click at [286, 147] on div "IT Services in [GEOGRAPHIC_DATA]" at bounding box center [320, 136] width 415 height 21
click at [282, 147] on div "IT Services in [GEOGRAPHIC_DATA]" at bounding box center [320, 136] width 415 height 21
click at [278, 147] on div "IT Services in [GEOGRAPHIC_DATA]" at bounding box center [320, 136] width 415 height 21
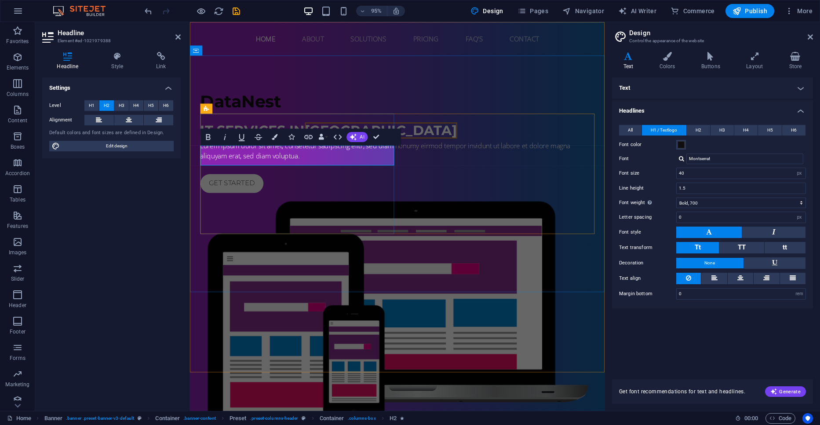
click at [372, 147] on h2 "IT Services in [GEOGRAPHIC_DATA]" at bounding box center [408, 136] width 415 height 21
click at [360, 168] on div "Lorem ipsum dolor sit amet, consetetur sadipscing elitr, sed diam nonumy eirmod…" at bounding box center [408, 157] width 415 height 21
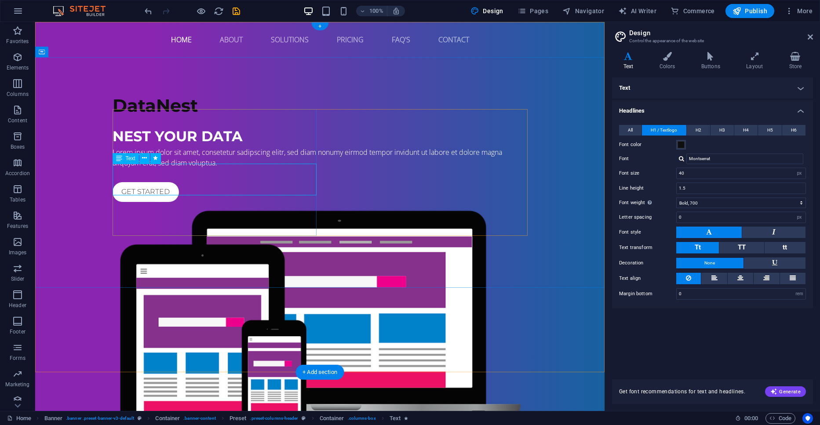
click at [248, 168] on div "Lorem ipsum dolor sit amet, consetetur sadipscing elitr, sed diam nonumy eirmod…" at bounding box center [320, 157] width 415 height 21
click at [242, 168] on div "Lorem ipsum dolor sit amet, consetetur sadipscing elitr, sed diam nonumy eirmod…" at bounding box center [320, 157] width 415 height 21
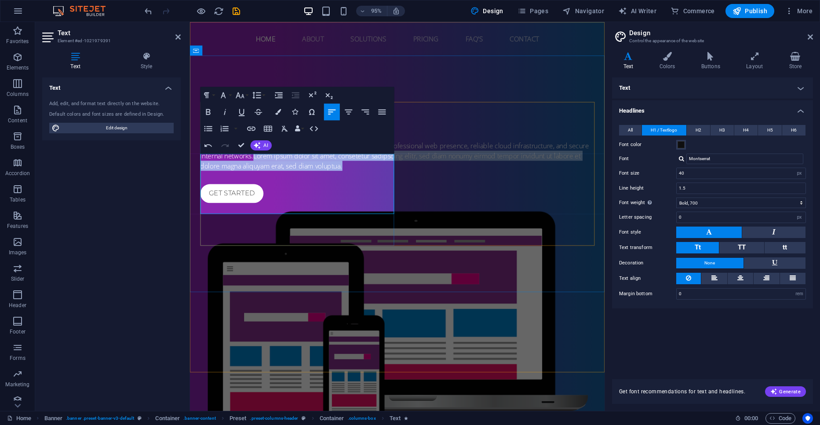
drag, startPoint x: 280, startPoint y: 189, endPoint x: 296, endPoint y: 221, distance: 36.2
click at [296, 178] on p "simplify business operations with smart systems like Odoo ERP , professional we…" at bounding box center [408, 163] width 415 height 32
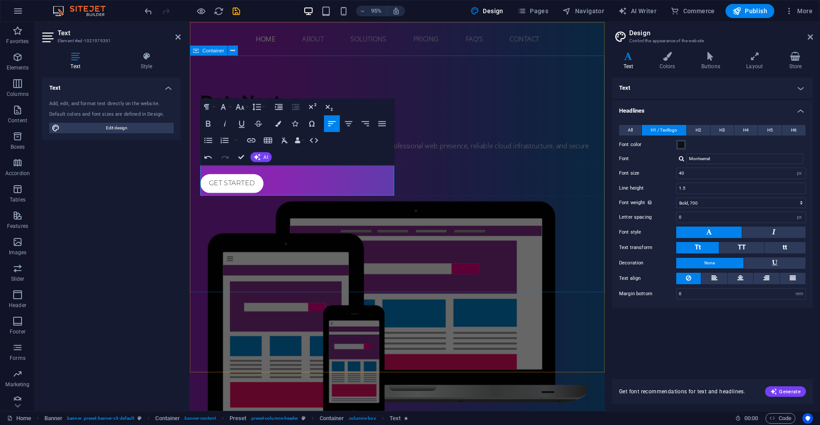
click at [346, 268] on div "DataNest Nest Your data simplify business operations with smart systems like Od…" at bounding box center [408, 277] width 437 height 440
click at [493, 255] on div "DataNest Nest Your data simplify business operations with smart systems like Od…" at bounding box center [408, 277] width 437 height 440
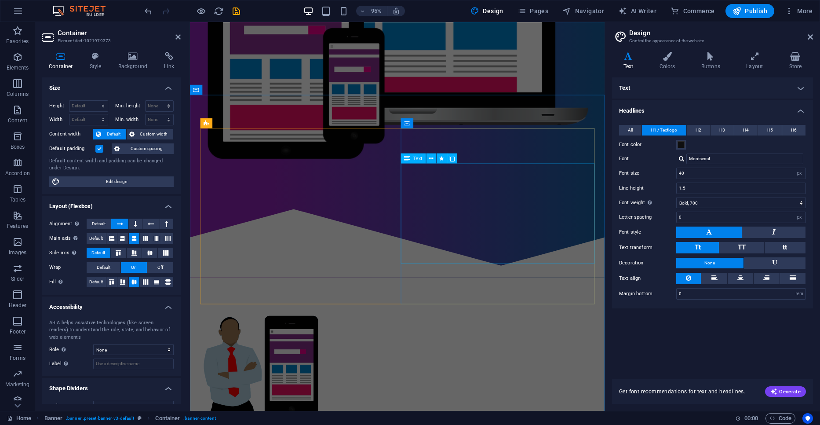
scroll to position [301, 0]
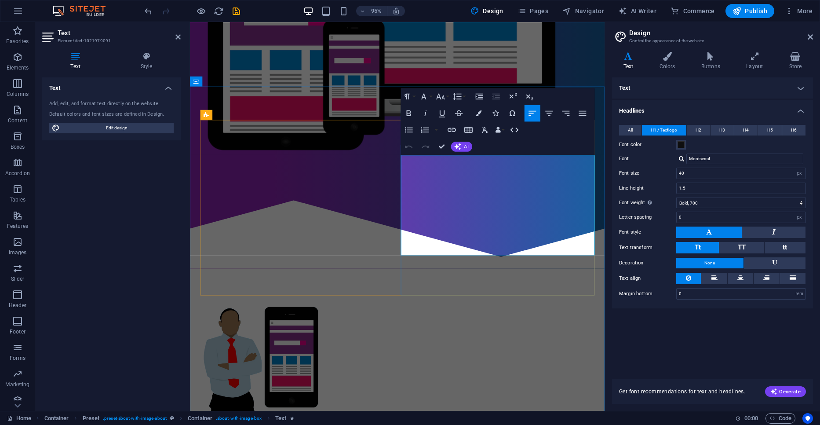
drag, startPoint x: 461, startPoint y: 262, endPoint x: 411, endPoint y: 166, distance: 108.5
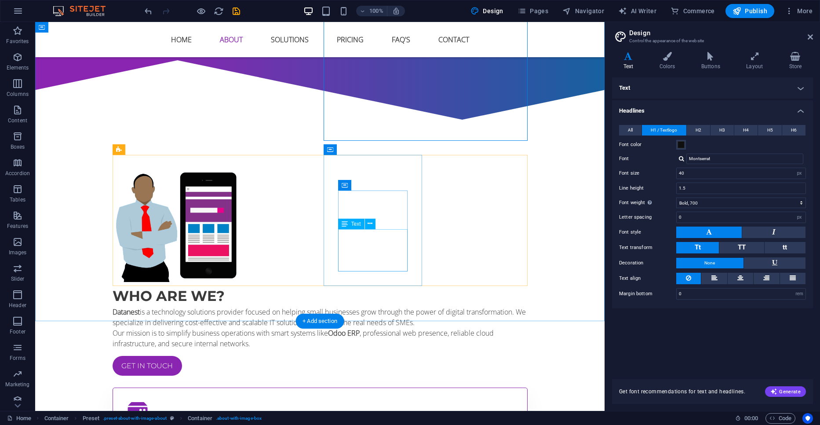
scroll to position [451, 0]
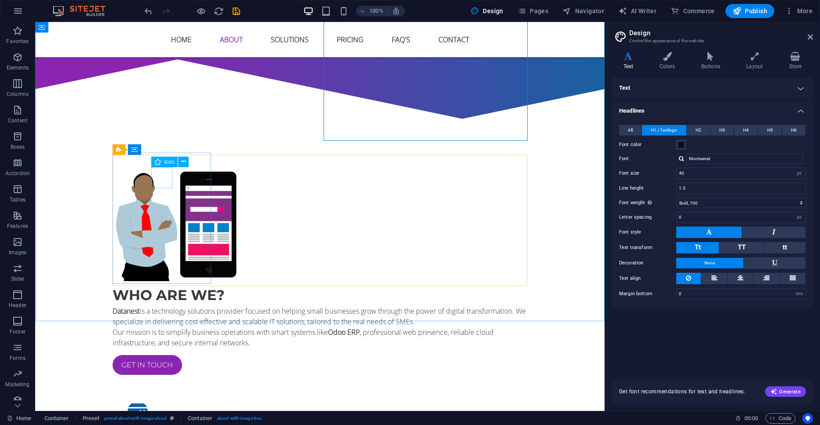
click at [171, 162] on span "Icon" at bounding box center [169, 161] width 10 height 5
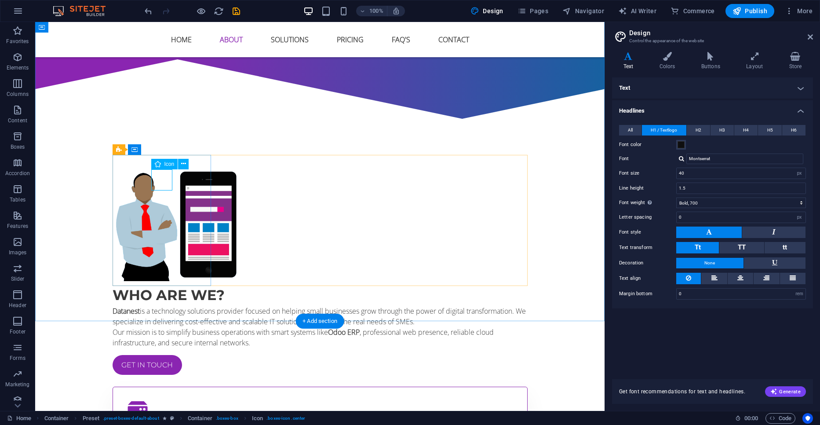
click at [159, 401] on figure at bounding box center [320, 411] width 386 height 21
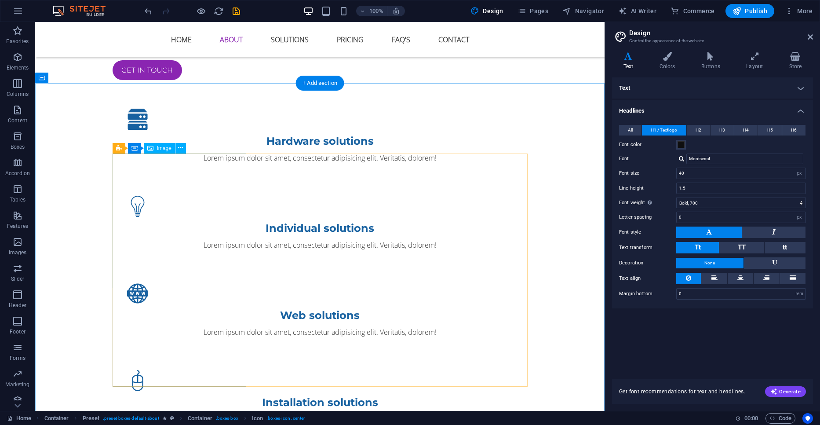
scroll to position [752, 0]
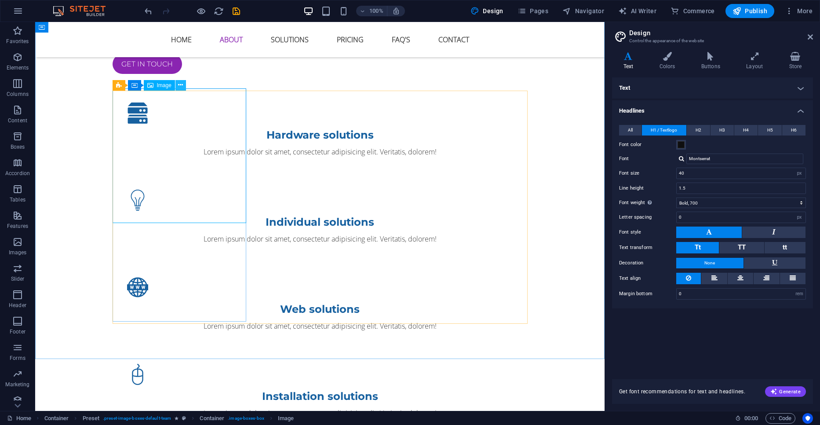
click at [182, 87] on icon at bounding box center [180, 84] width 5 height 9
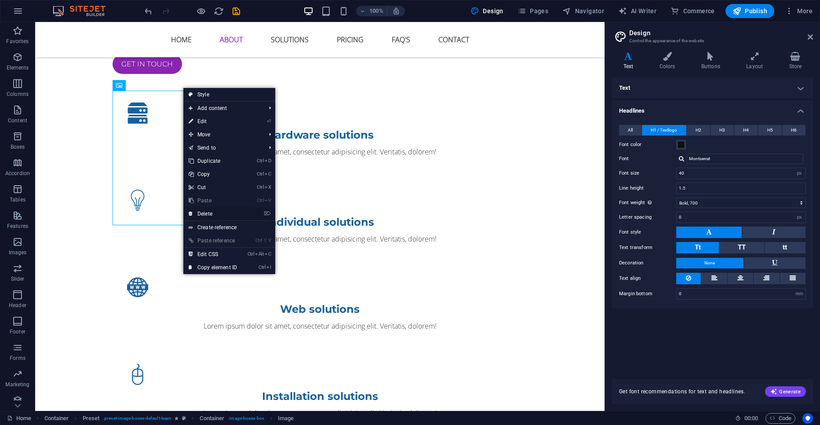
click at [218, 212] on link "⌦ Delete" at bounding box center [212, 213] width 59 height 13
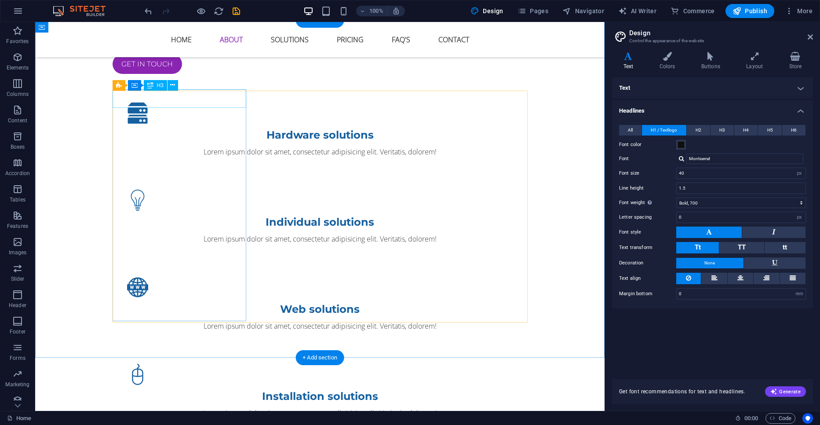
drag, startPoint x: 222, startPoint y: 99, endPoint x: 226, endPoint y: 150, distance: 51.7
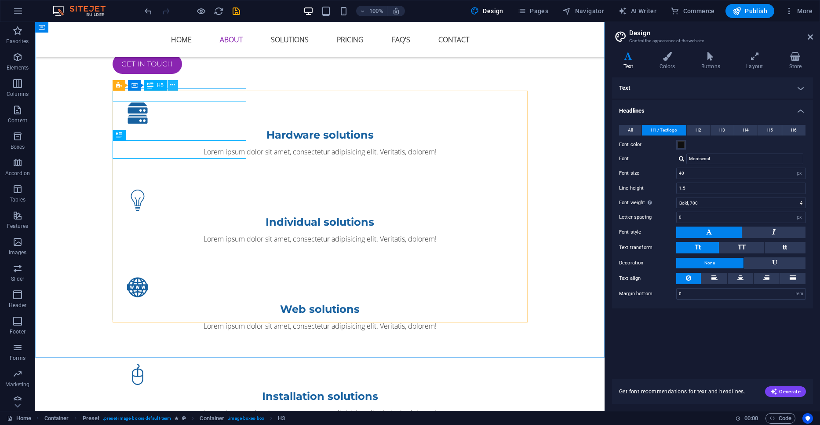
click at [175, 88] on icon at bounding box center [172, 84] width 5 height 9
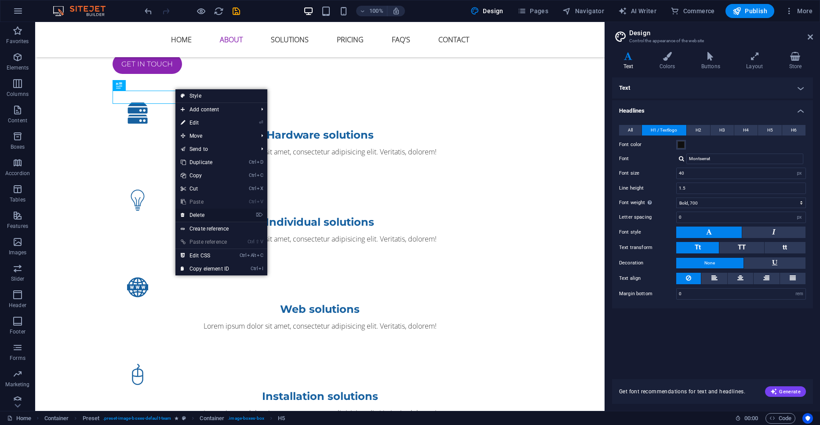
click at [216, 215] on link "⌦ Delete" at bounding box center [204, 214] width 59 height 13
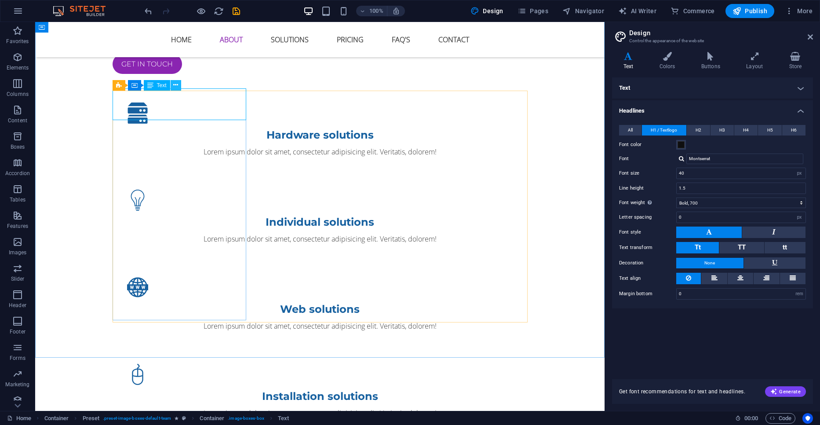
click at [175, 86] on icon at bounding box center [175, 84] width 5 height 9
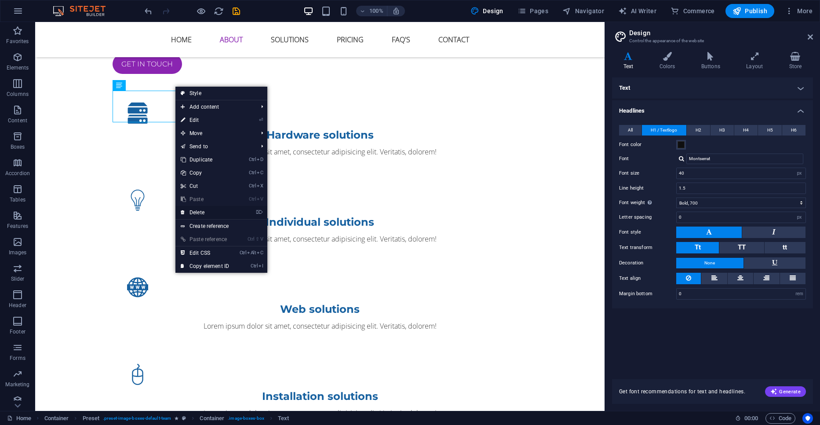
click at [208, 211] on link "⌦ Delete" at bounding box center [204, 212] width 59 height 13
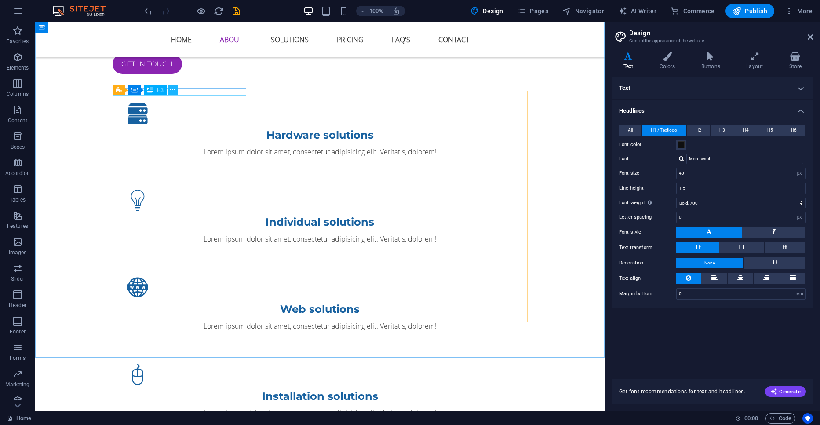
click at [173, 90] on icon at bounding box center [172, 89] width 5 height 9
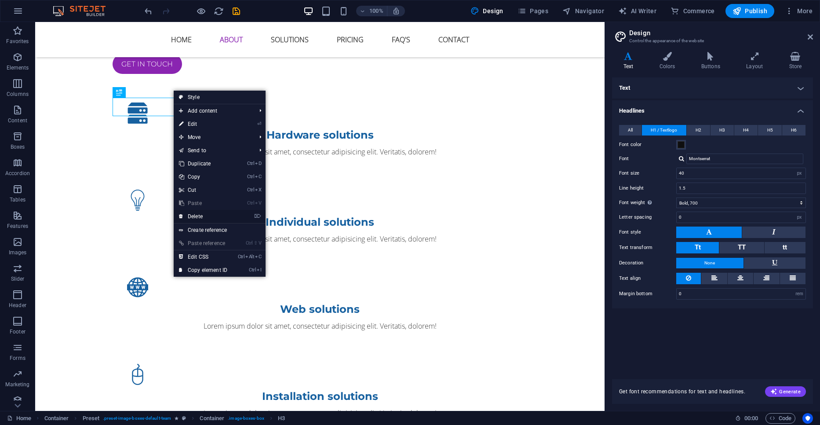
click at [200, 218] on link "⌦ Delete" at bounding box center [203, 216] width 59 height 13
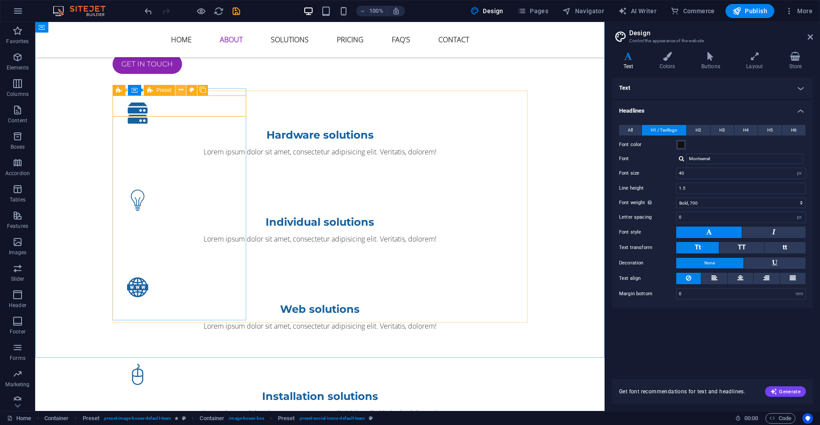
click at [180, 91] on icon at bounding box center [180, 89] width 5 height 9
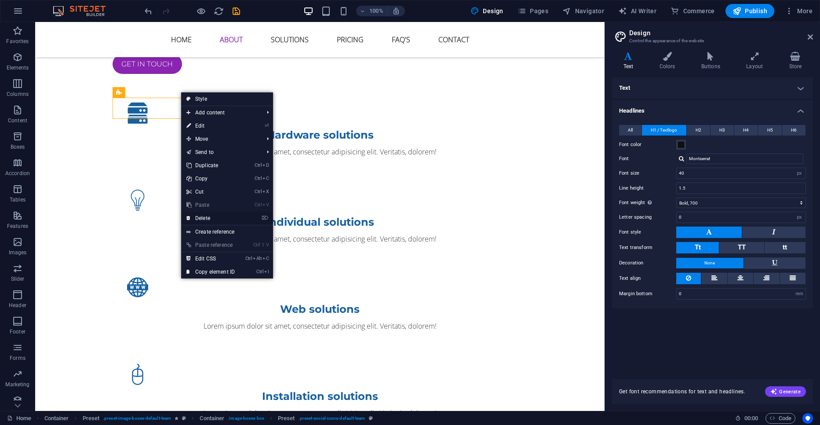
click at [212, 217] on link "⌦ Delete" at bounding box center [210, 217] width 59 height 13
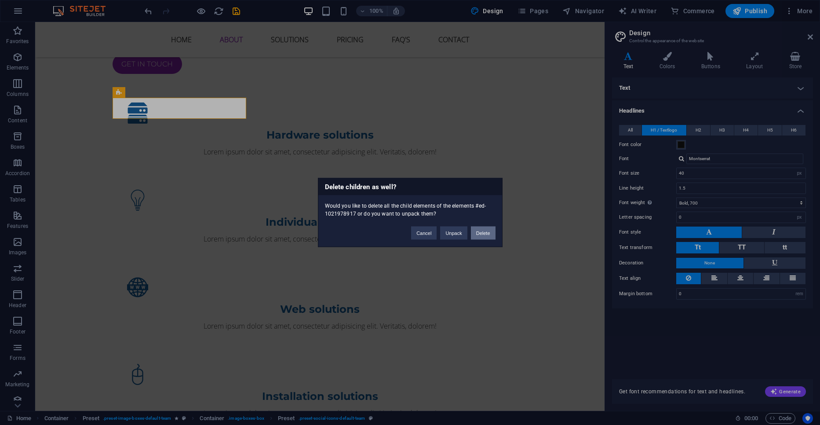
click at [478, 236] on button "Delete" at bounding box center [483, 232] width 25 height 13
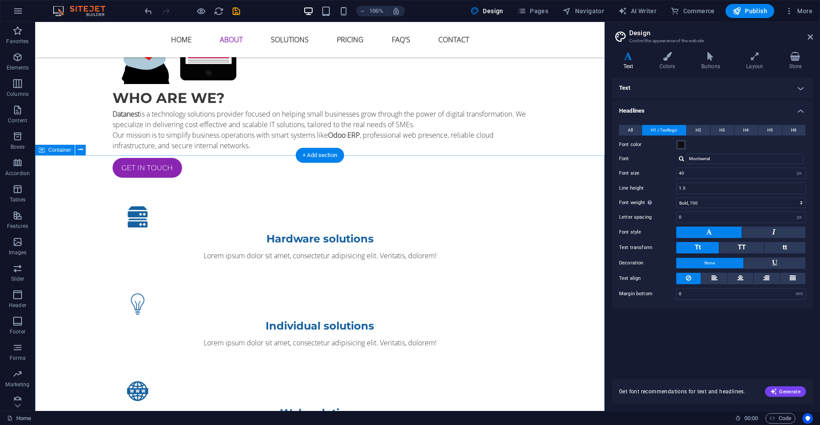
scroll to position [651, 0]
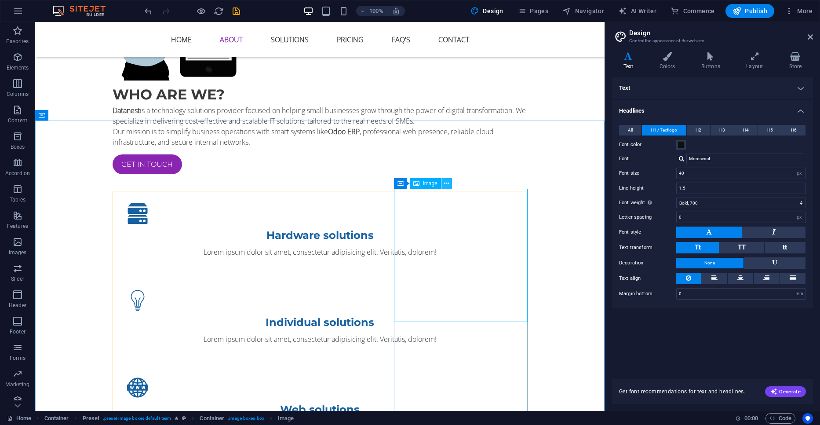
click at [447, 185] on icon at bounding box center [446, 183] width 5 height 9
click at [447, 180] on button at bounding box center [446, 185] width 11 height 11
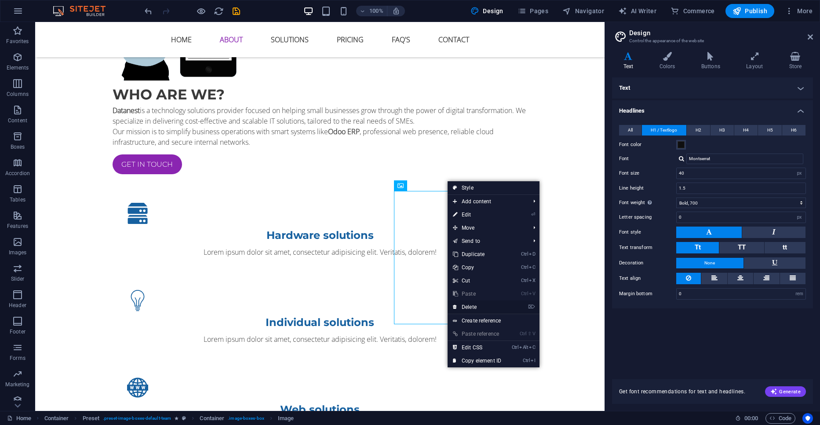
click at [467, 306] on link "⌦ Delete" at bounding box center [476, 306] width 59 height 13
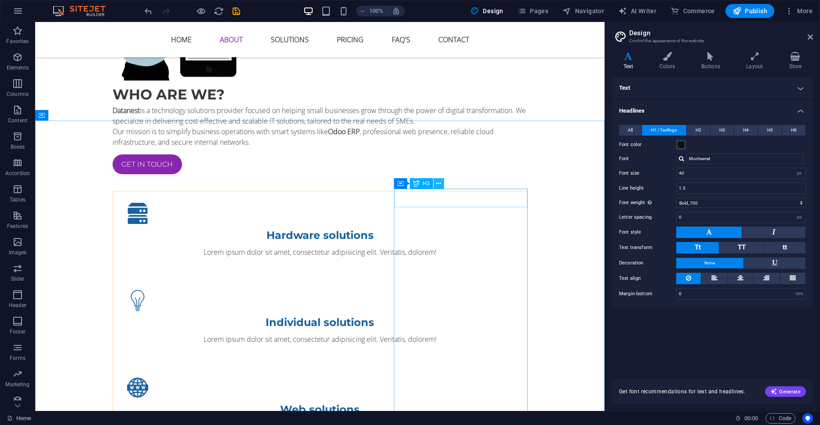
click at [440, 185] on icon at bounding box center [438, 183] width 5 height 9
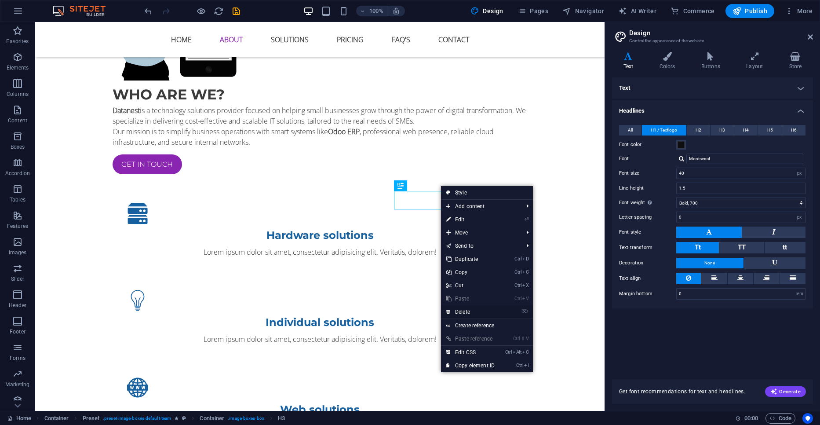
click at [466, 309] on link "⌦ Delete" at bounding box center [470, 311] width 59 height 13
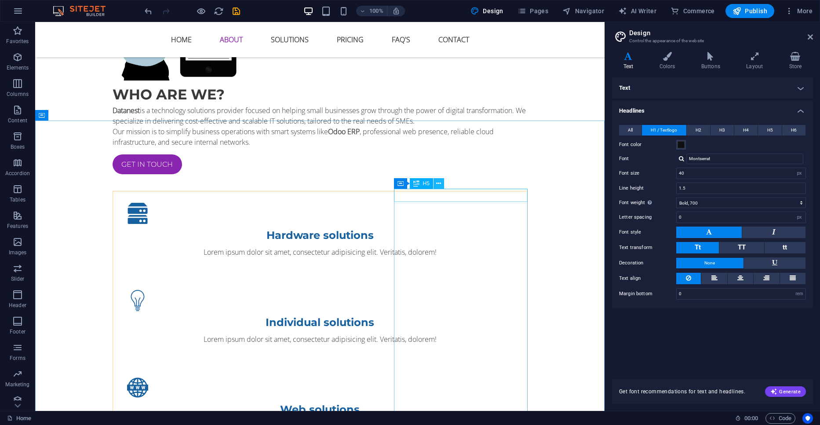
click at [436, 182] on button at bounding box center [438, 183] width 11 height 11
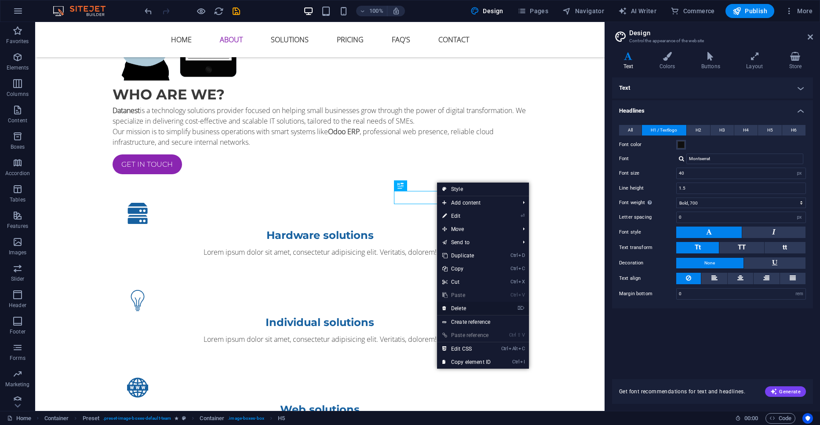
click at [466, 306] on link "⌦ Delete" at bounding box center [466, 308] width 59 height 13
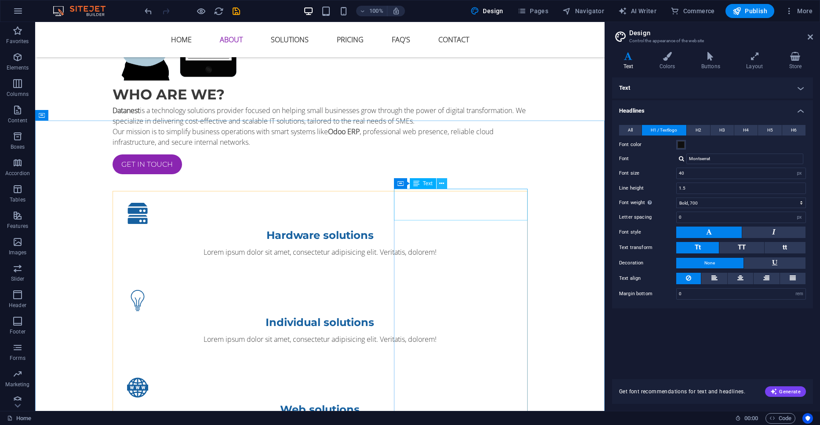
click at [438, 184] on button at bounding box center [442, 183] width 11 height 11
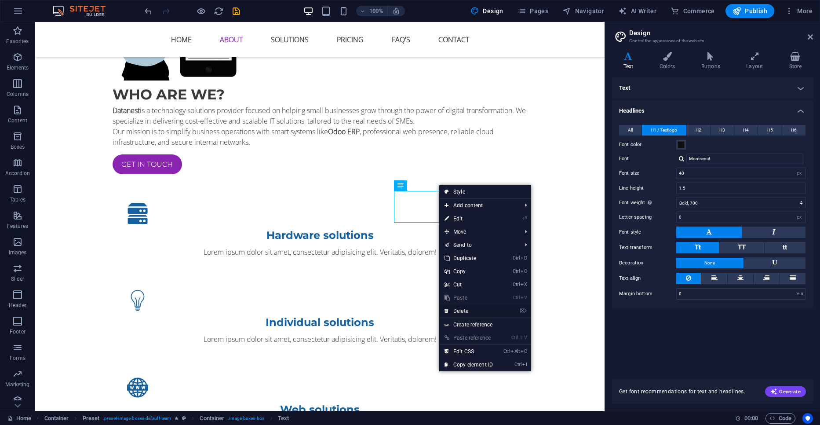
click at [469, 315] on link "⌦ Delete" at bounding box center [468, 310] width 59 height 13
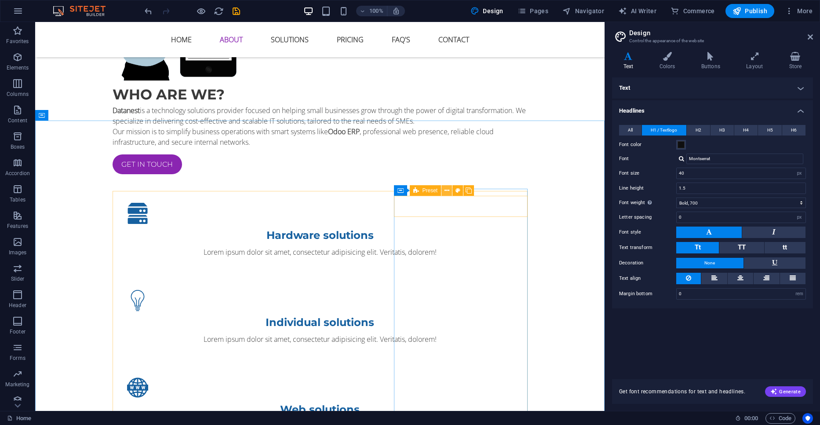
click at [449, 188] on icon at bounding box center [446, 190] width 5 height 9
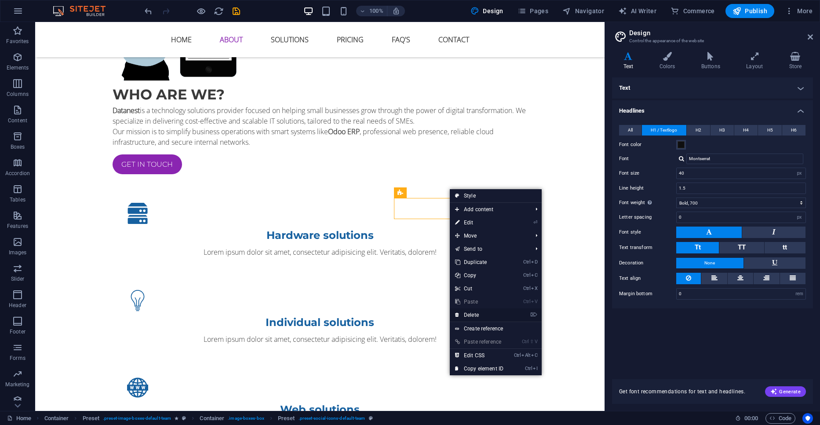
click at [481, 315] on link "⌦ Delete" at bounding box center [479, 314] width 59 height 13
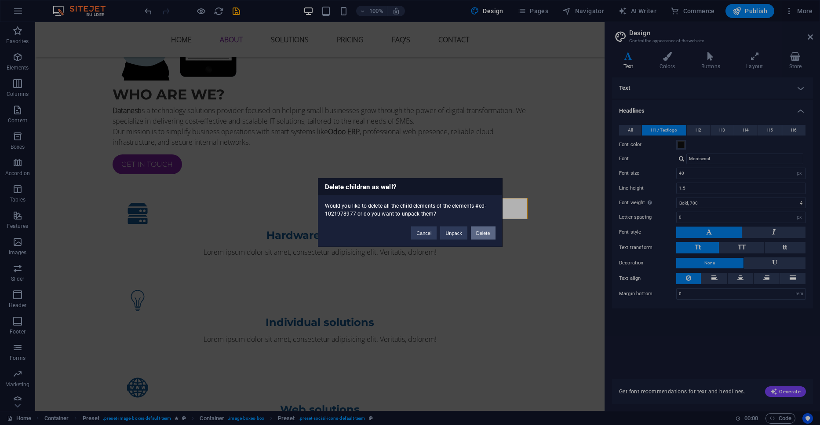
click at [476, 231] on button "Delete" at bounding box center [483, 232] width 25 height 13
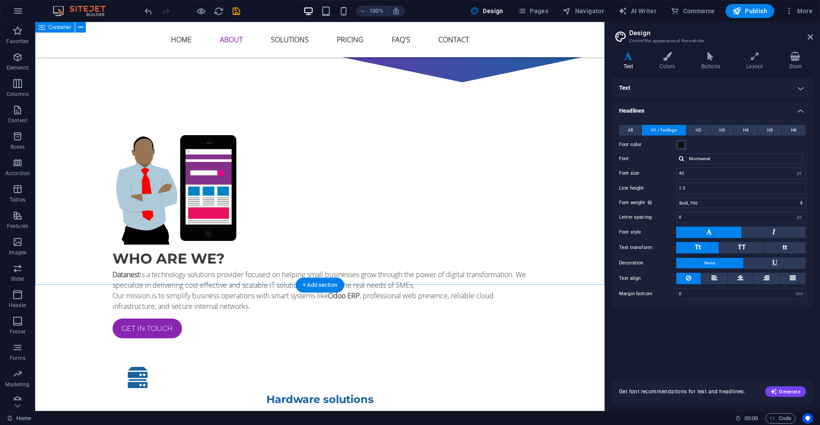
scroll to position [451, 0]
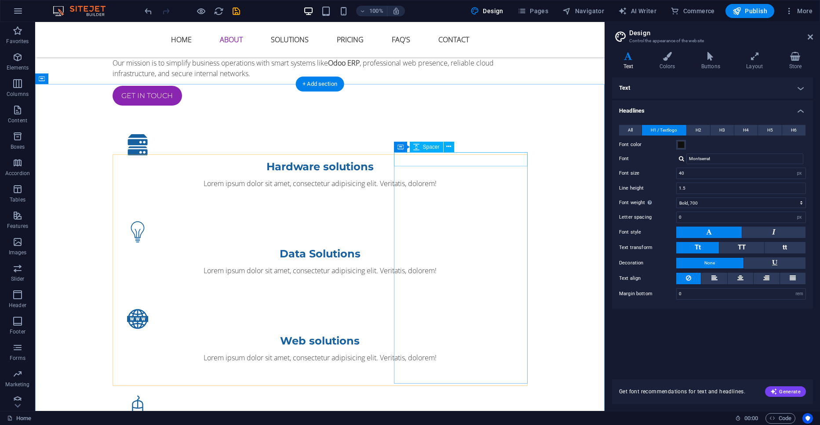
scroll to position [651, 0]
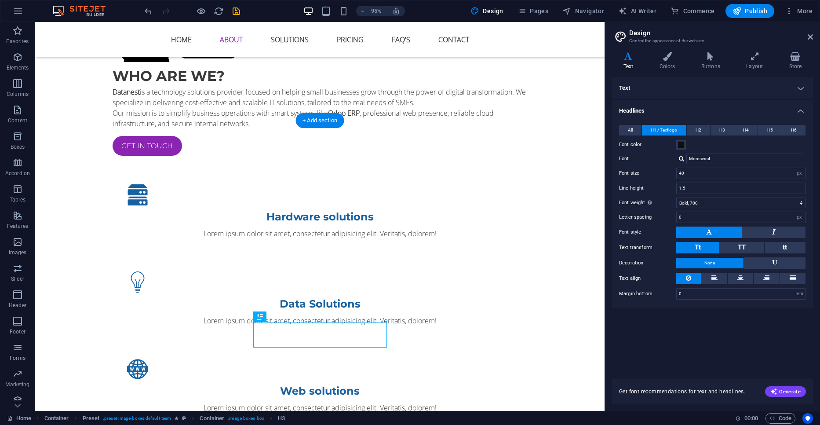
scroll to position [651, 0]
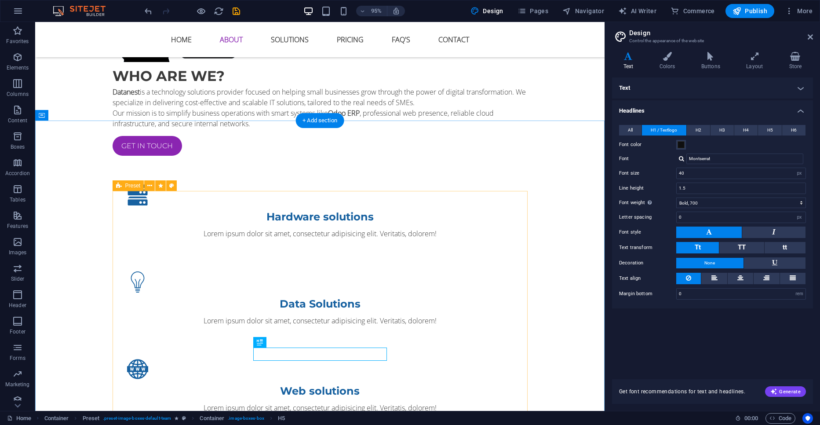
scroll to position [651, 0]
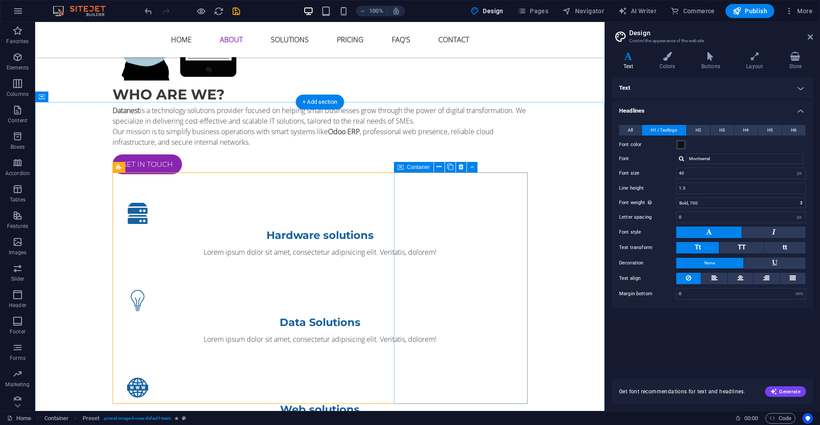
scroll to position [752, 0]
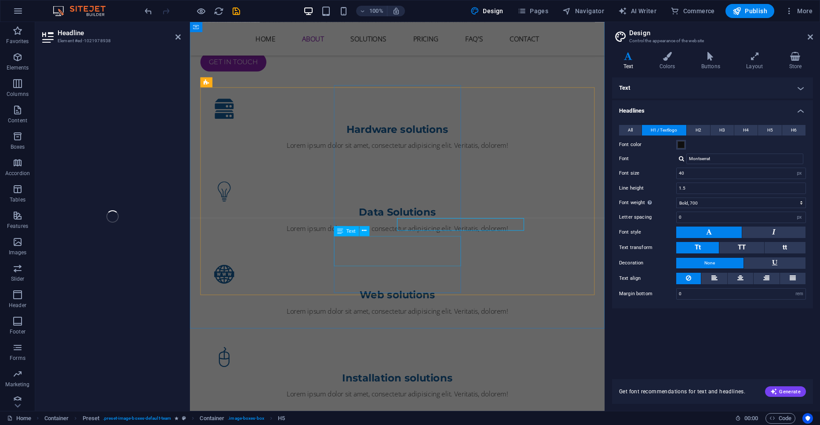
scroll to position [770, 0]
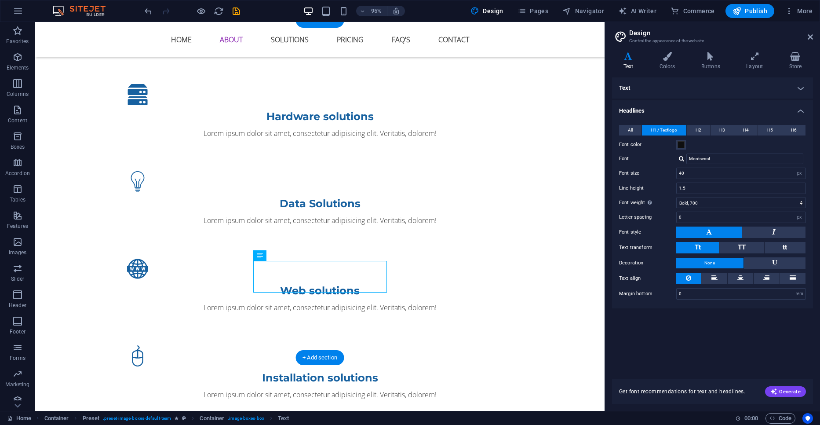
scroll to position [752, 0]
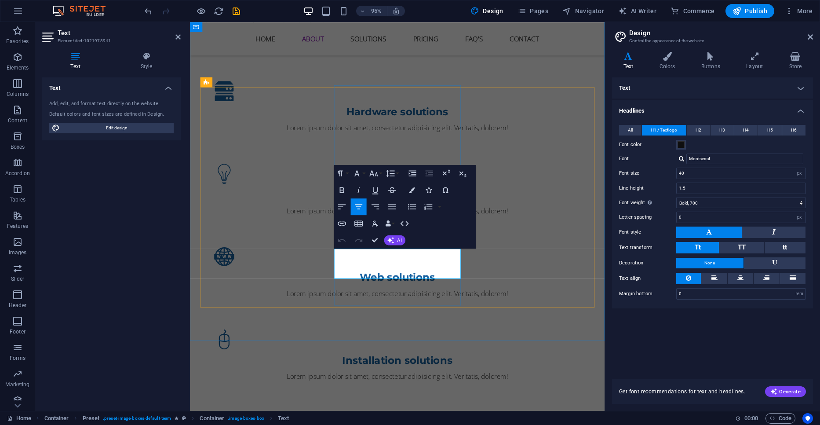
drag, startPoint x: 428, startPoint y: 286, endPoint x: 357, endPoint y: 266, distance: 73.2
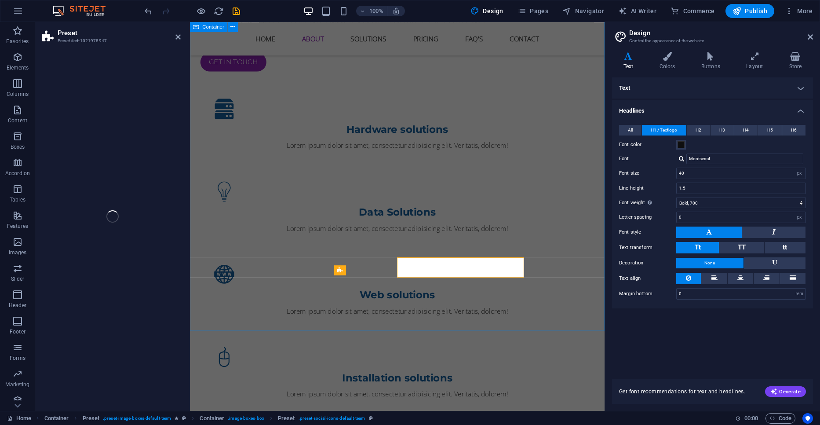
scroll to position [770, 0]
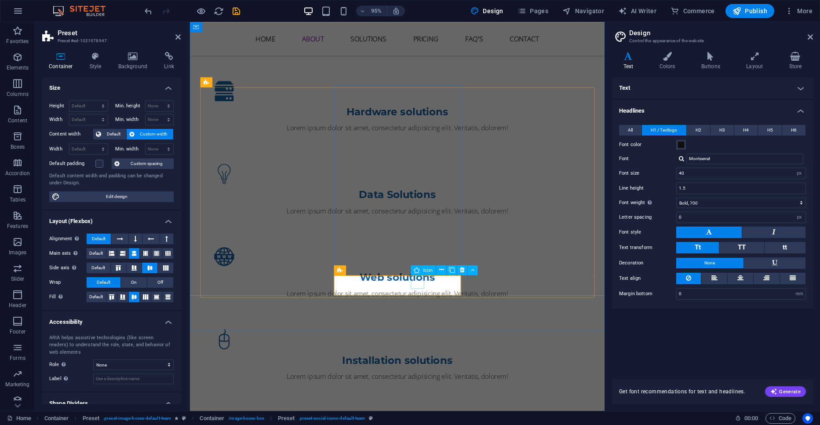
click at [443, 271] on icon at bounding box center [441, 270] width 4 height 9
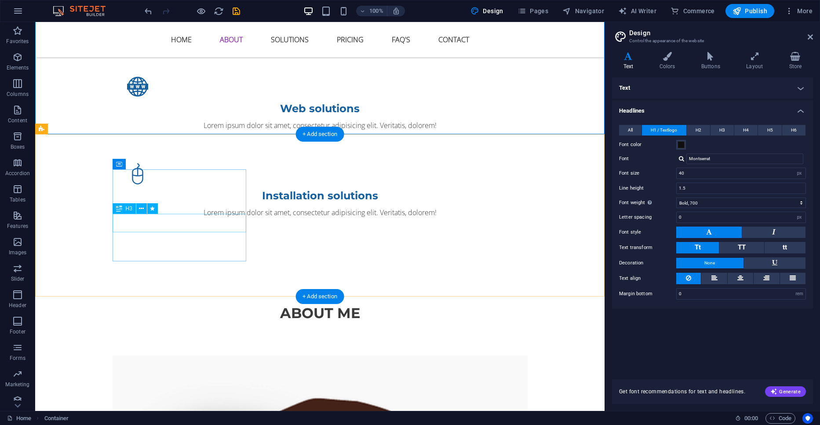
scroll to position [1052, 0]
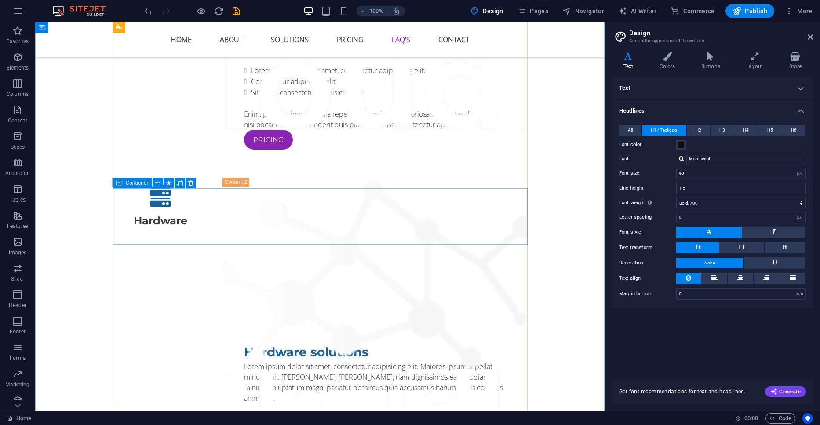
scroll to position [2656, 0]
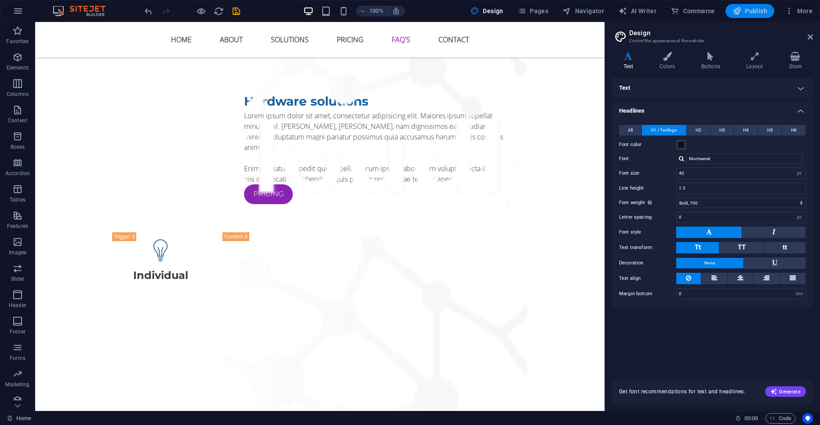
click at [741, 9] on icon "button" at bounding box center [736, 11] width 9 height 9
checkbox input "false"
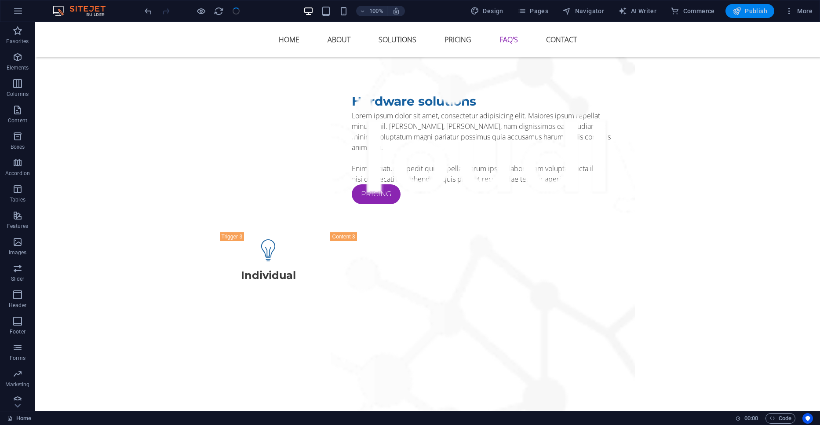
click at [741, 9] on icon "button" at bounding box center [736, 11] width 9 height 9
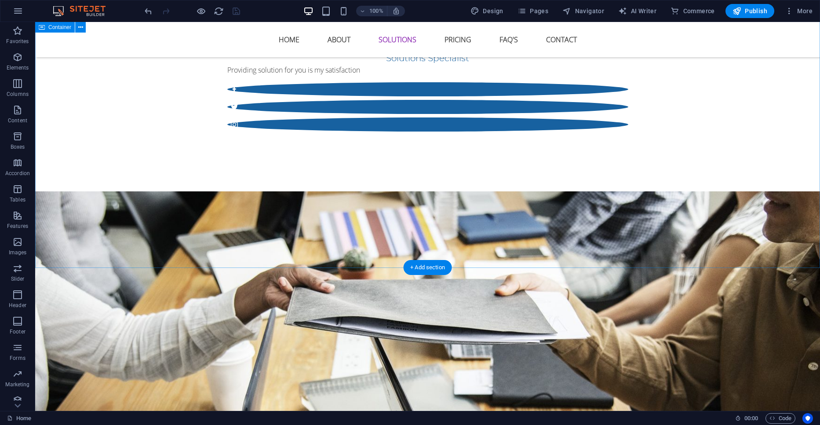
scroll to position [1654, 0]
